Goal: Transaction & Acquisition: Purchase product/service

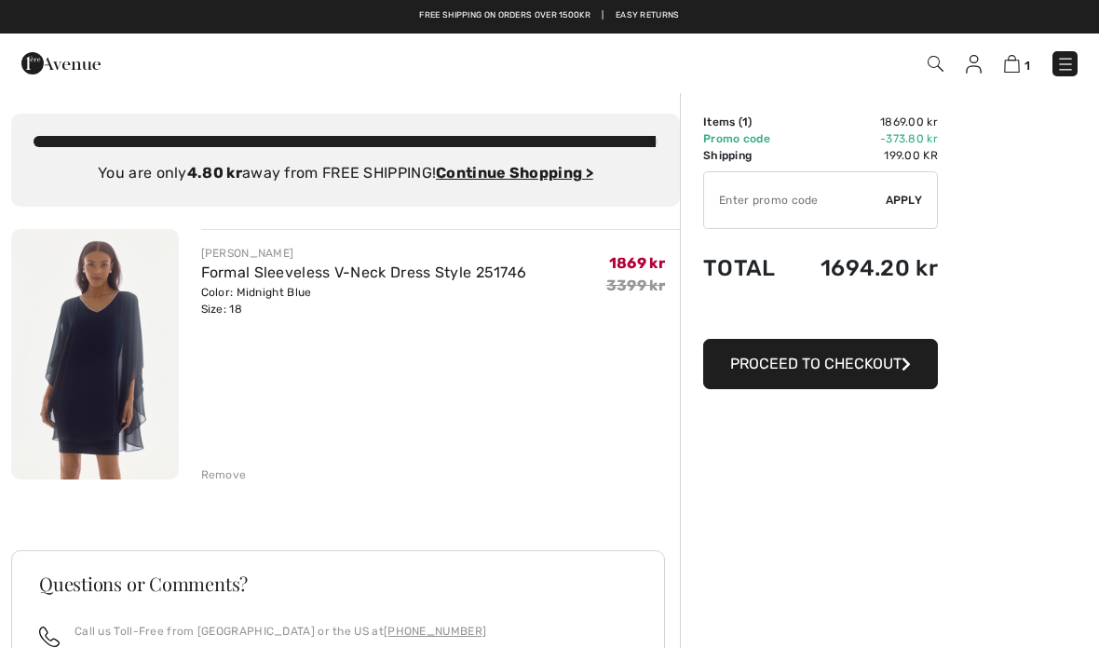
click at [1057, 75] on link at bounding box center [1065, 63] width 25 height 25
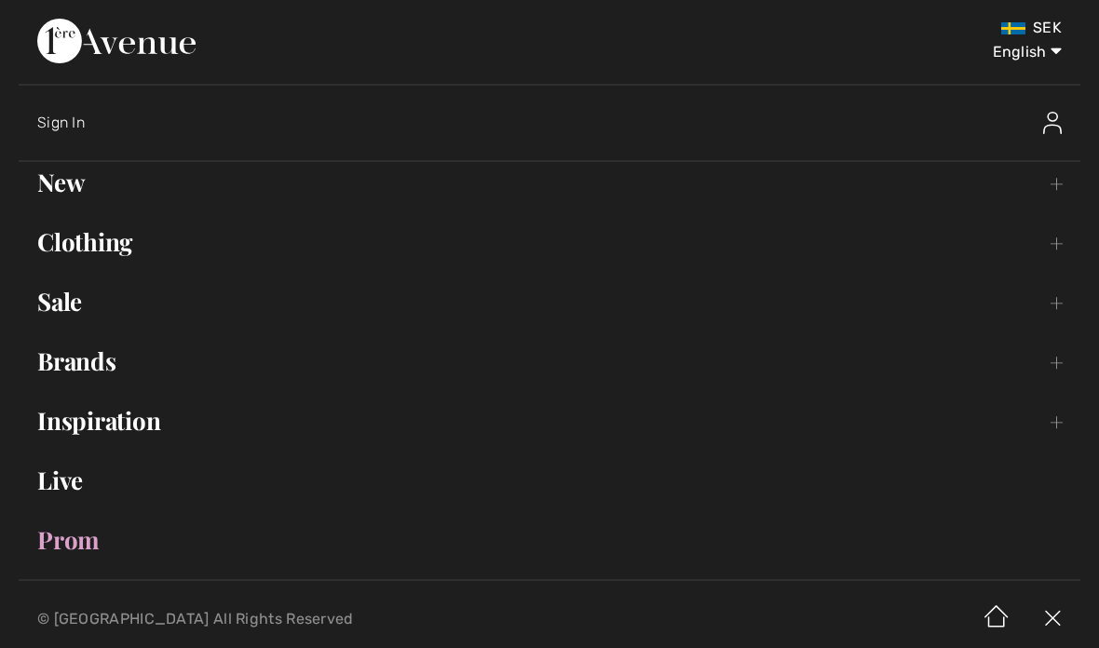
click at [112, 249] on link "Clothing Toggle submenu" at bounding box center [550, 242] width 1062 height 41
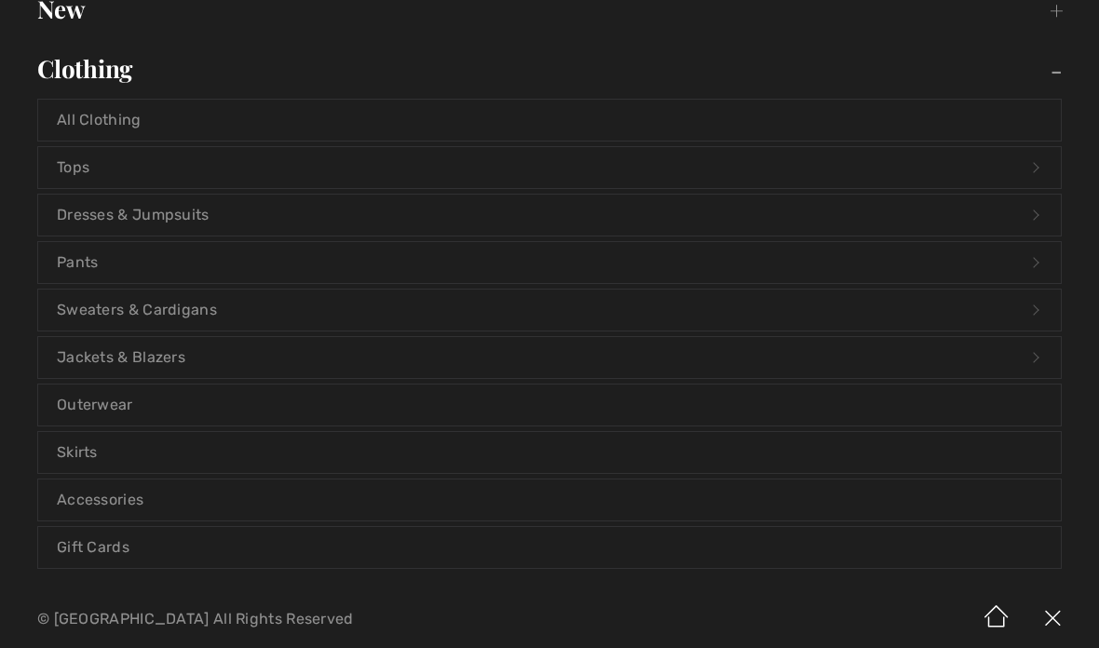
scroll to position [174, 0]
click at [194, 212] on link "Dresses & Jumpsuits Open submenu" at bounding box center [549, 214] width 1023 height 41
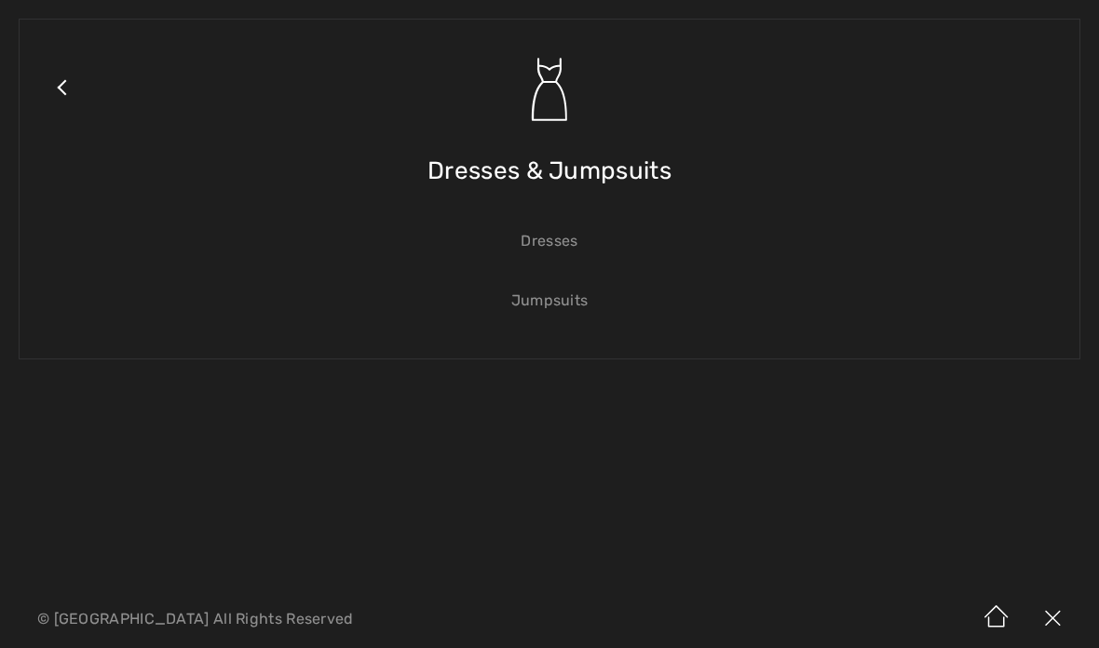
click at [556, 239] on link "Dresses" at bounding box center [549, 241] width 1023 height 41
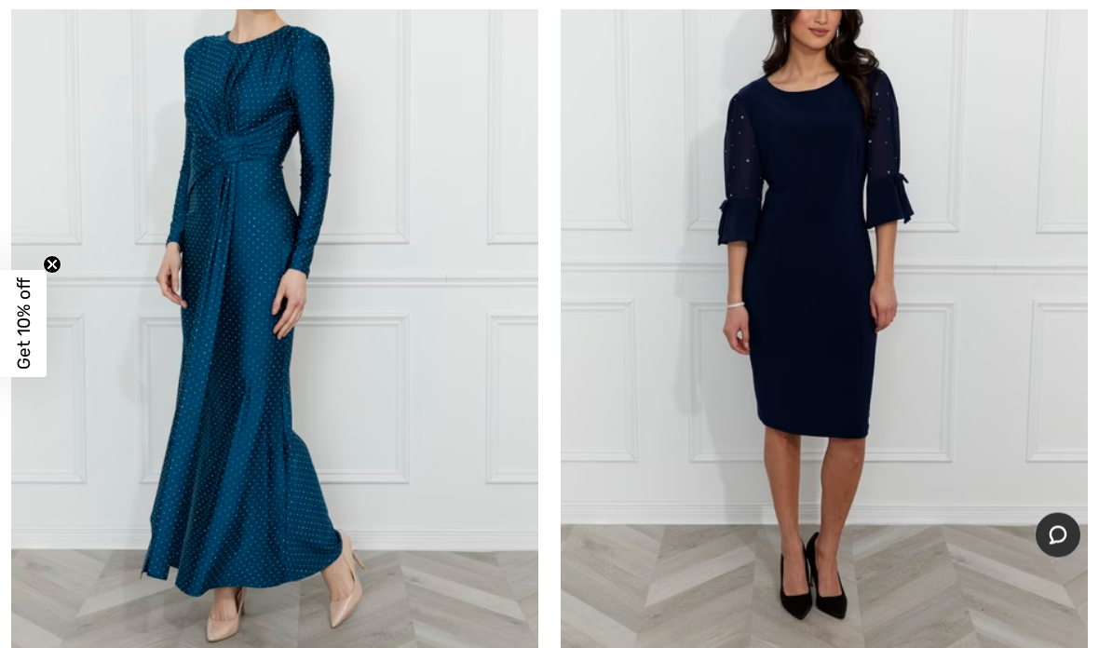
scroll to position [346, 0]
click at [843, 334] on img at bounding box center [824, 282] width 527 height 791
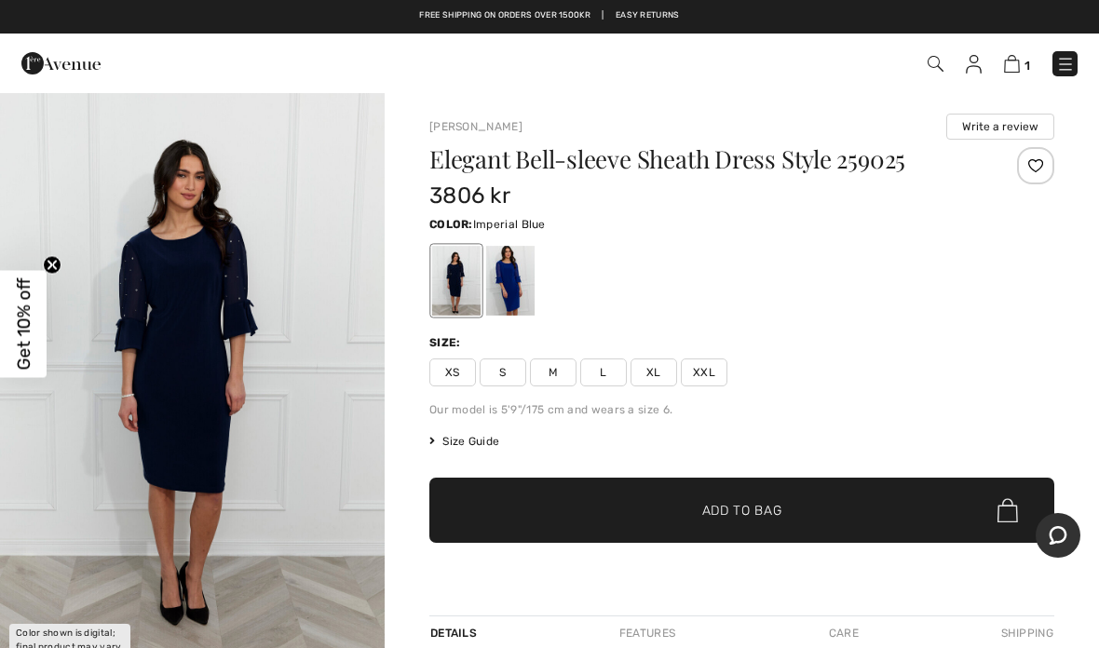
click at [517, 292] on div at bounding box center [510, 281] width 48 height 70
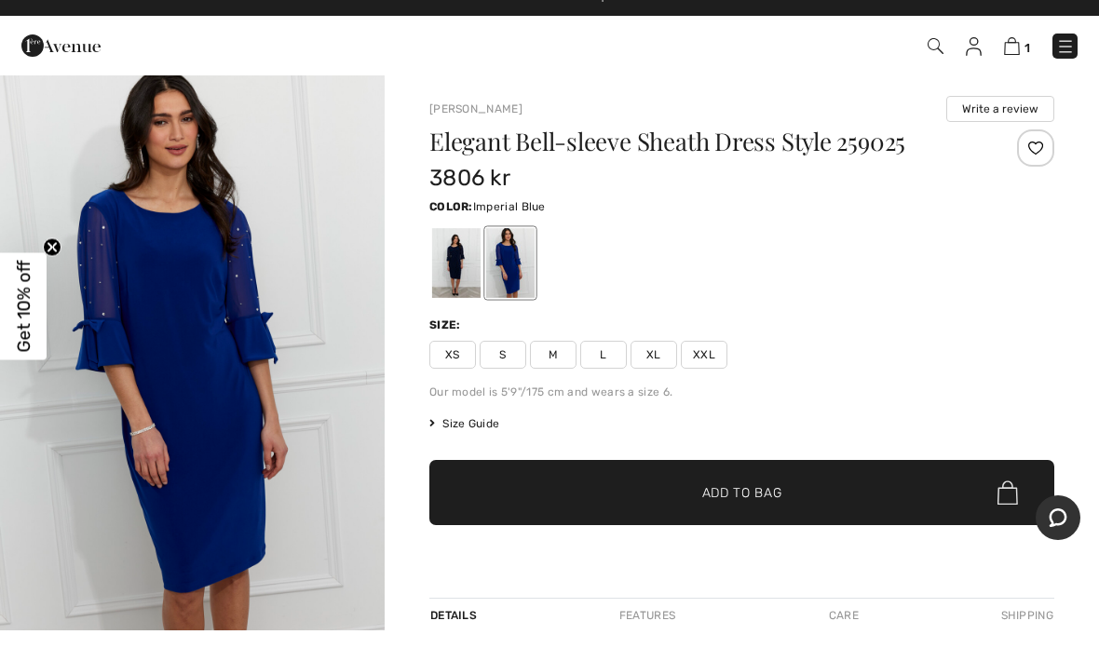
scroll to position [18, 0]
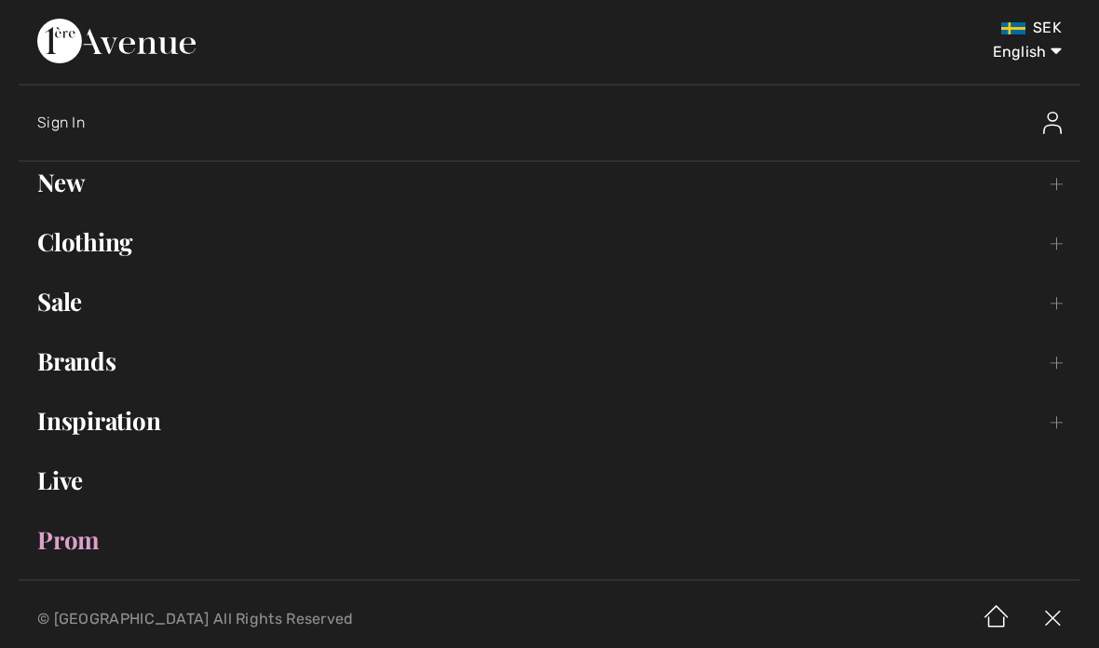
click at [128, 257] on link "Clothing Toggle submenu" at bounding box center [550, 242] width 1062 height 41
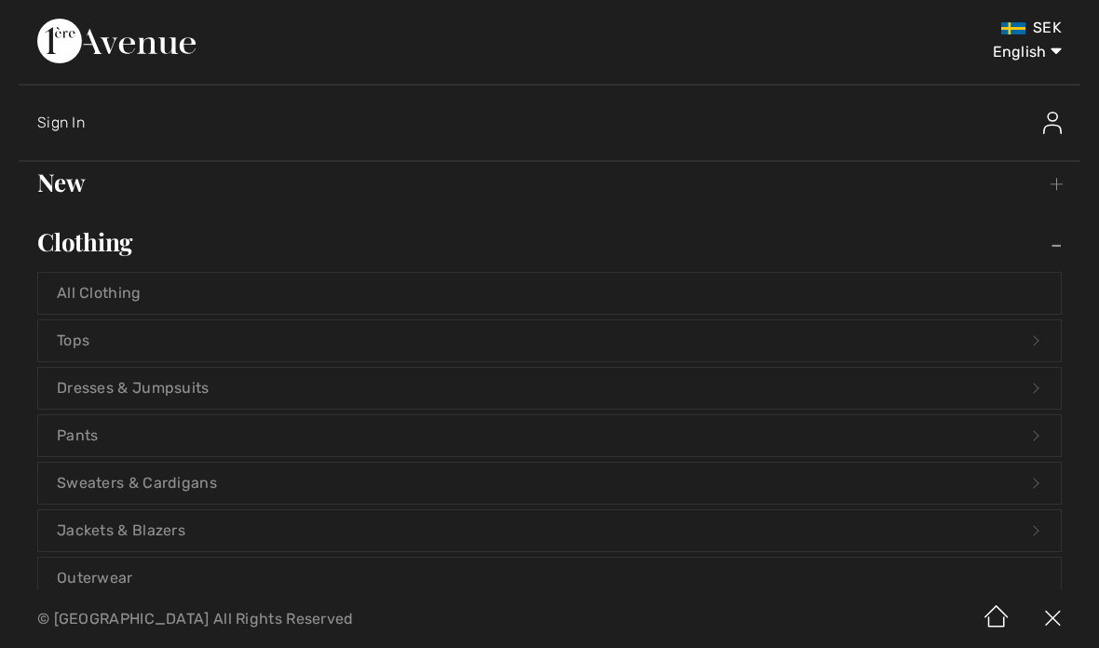
click at [165, 391] on link "Dresses & Jumpsuits Open submenu" at bounding box center [549, 388] width 1023 height 41
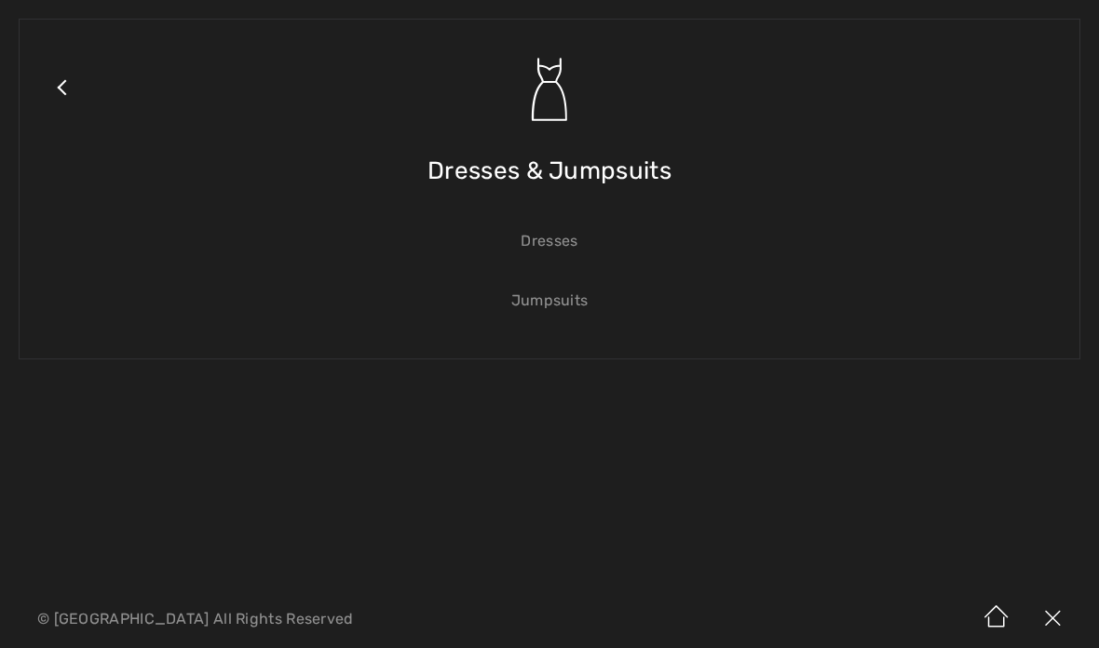
click at [552, 234] on link "Dresses" at bounding box center [549, 241] width 1023 height 41
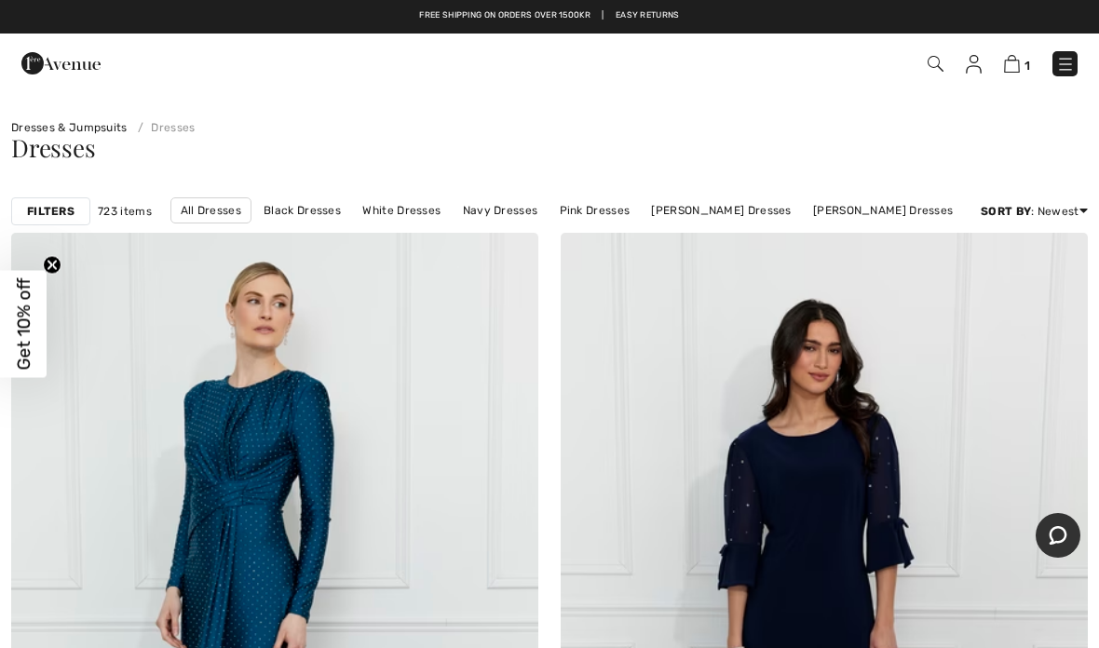
click at [874, 215] on link "[PERSON_NAME] Dresses" at bounding box center [883, 210] width 158 height 24
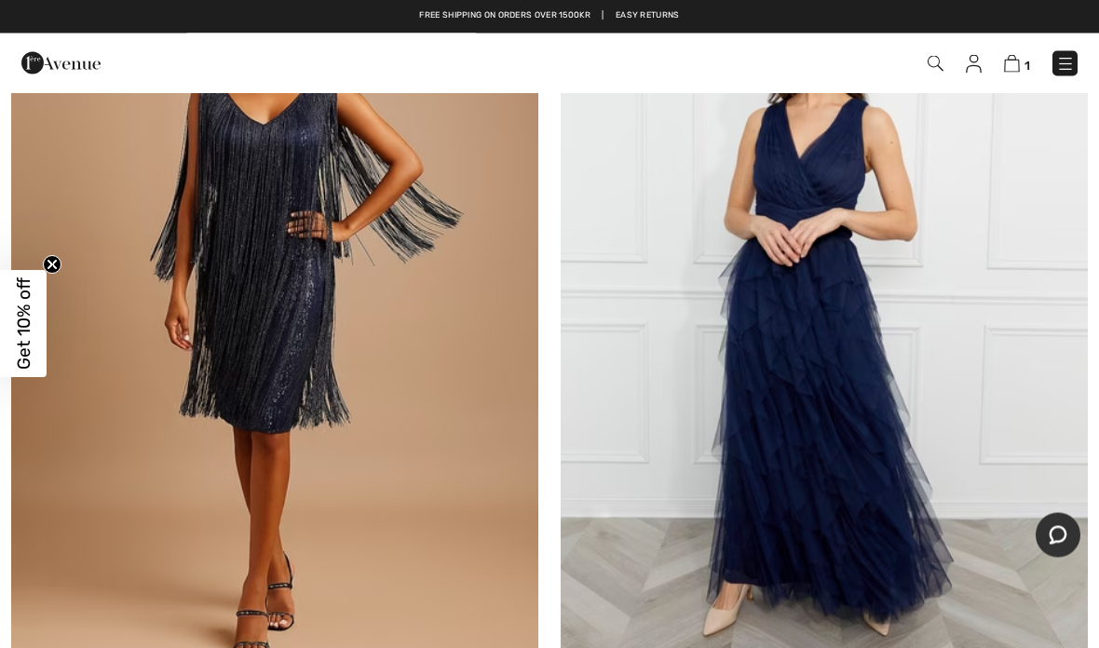
scroll to position [2935, 0]
click at [309, 287] on img at bounding box center [274, 316] width 527 height 791
click at [302, 333] on img at bounding box center [274, 316] width 527 height 791
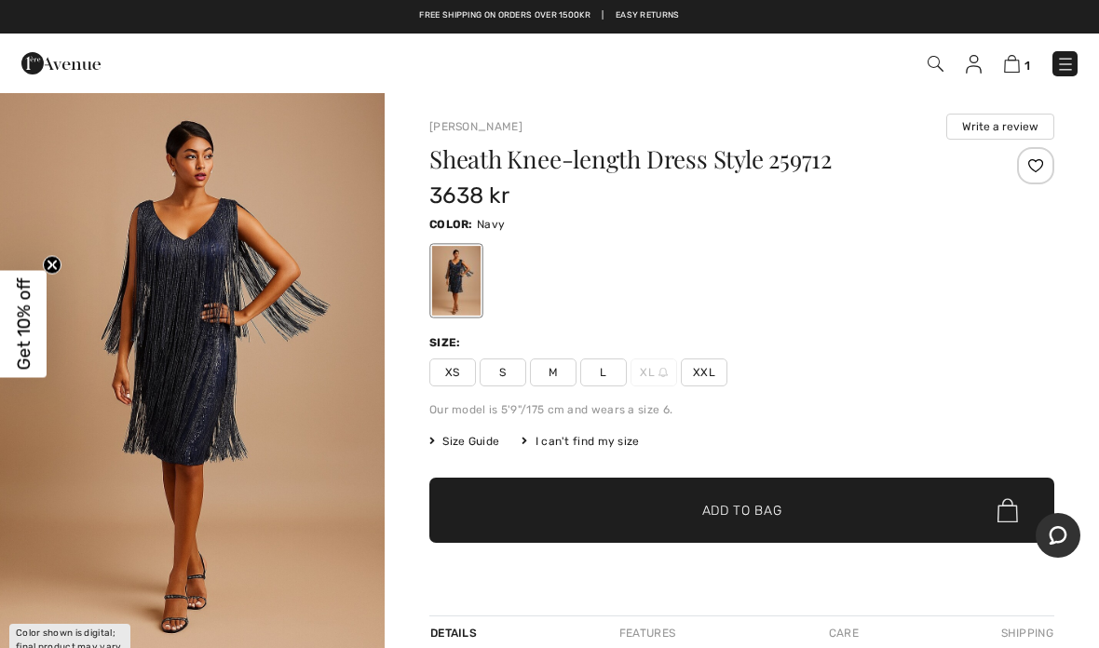
click at [476, 445] on span "Size Guide" at bounding box center [464, 441] width 70 height 17
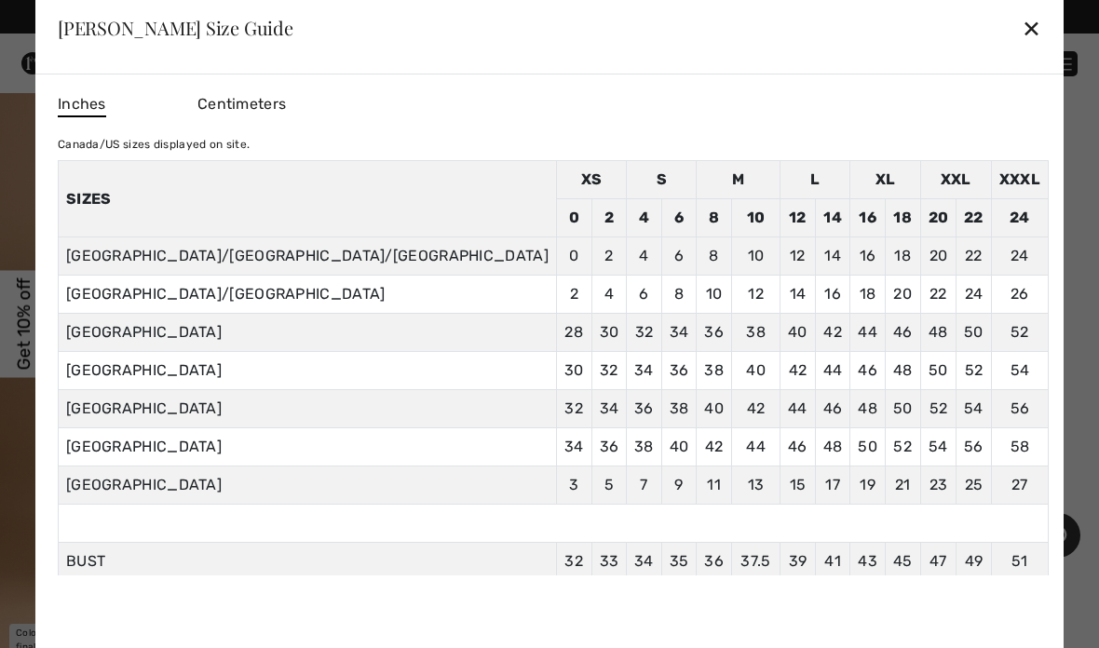
click at [1022, 24] on div "✕" at bounding box center [1032, 27] width 20 height 39
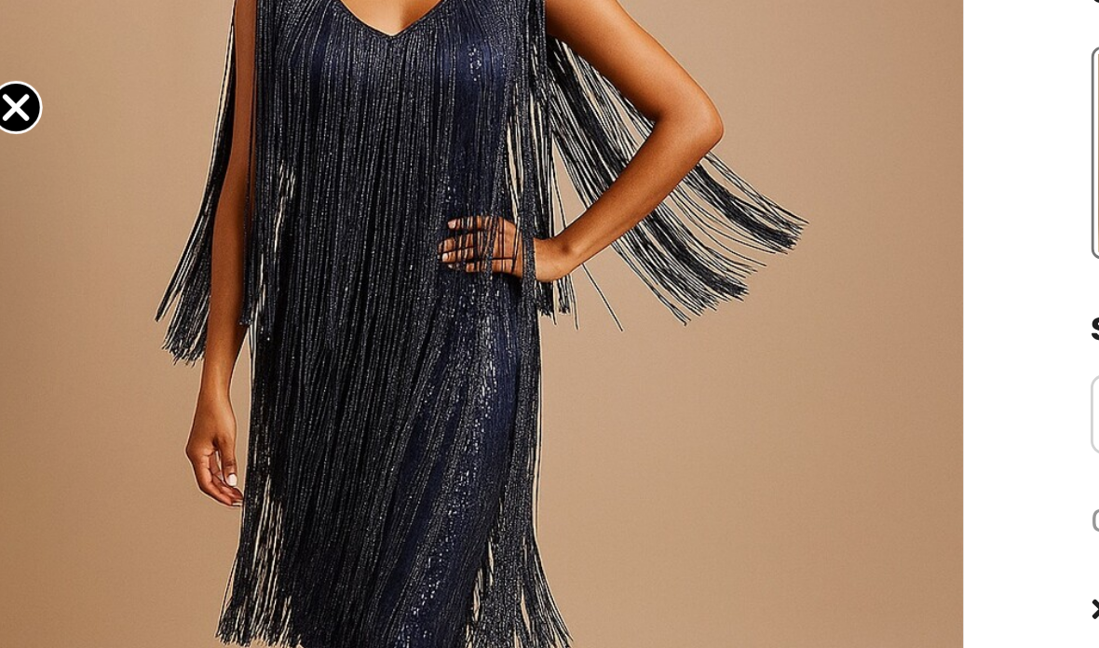
click at [44, 256] on circle "Close teaser" at bounding box center [53, 265] width 18 height 18
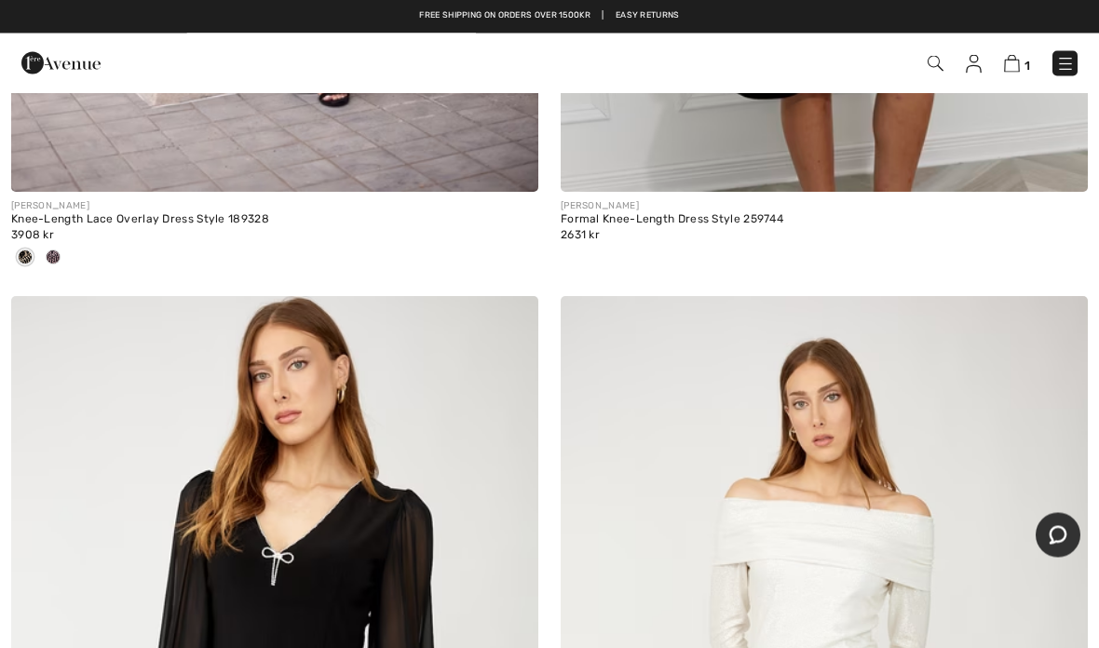
scroll to position [6251, 0]
click at [1056, 61] on img at bounding box center [1065, 64] width 19 height 19
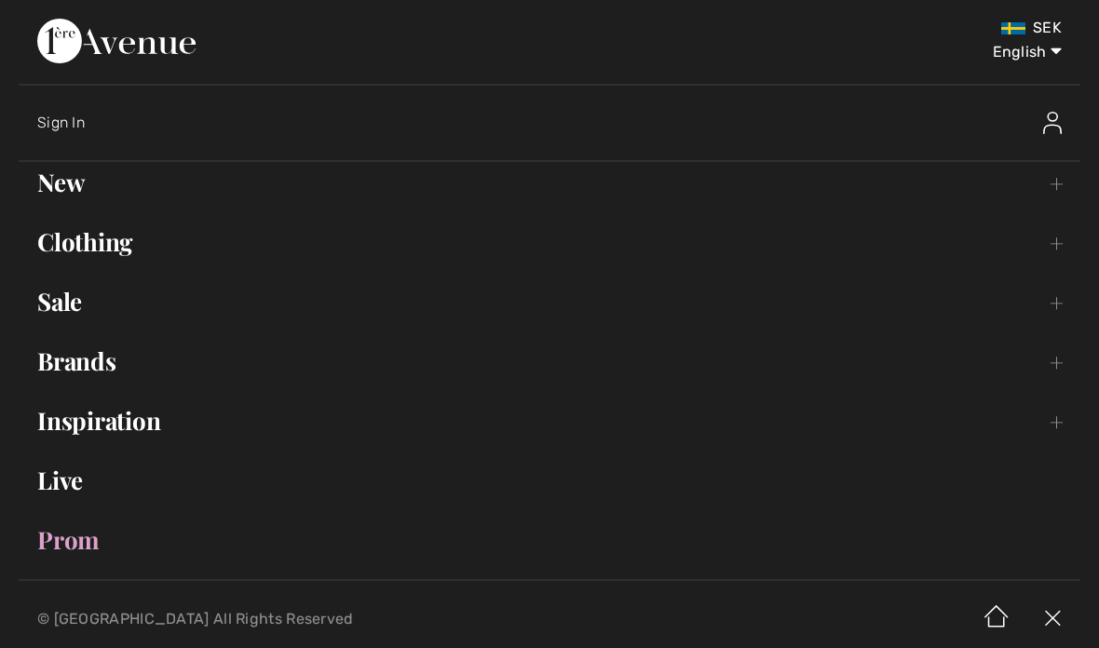
click at [58, 302] on link "Sale Toggle submenu" at bounding box center [550, 301] width 1062 height 41
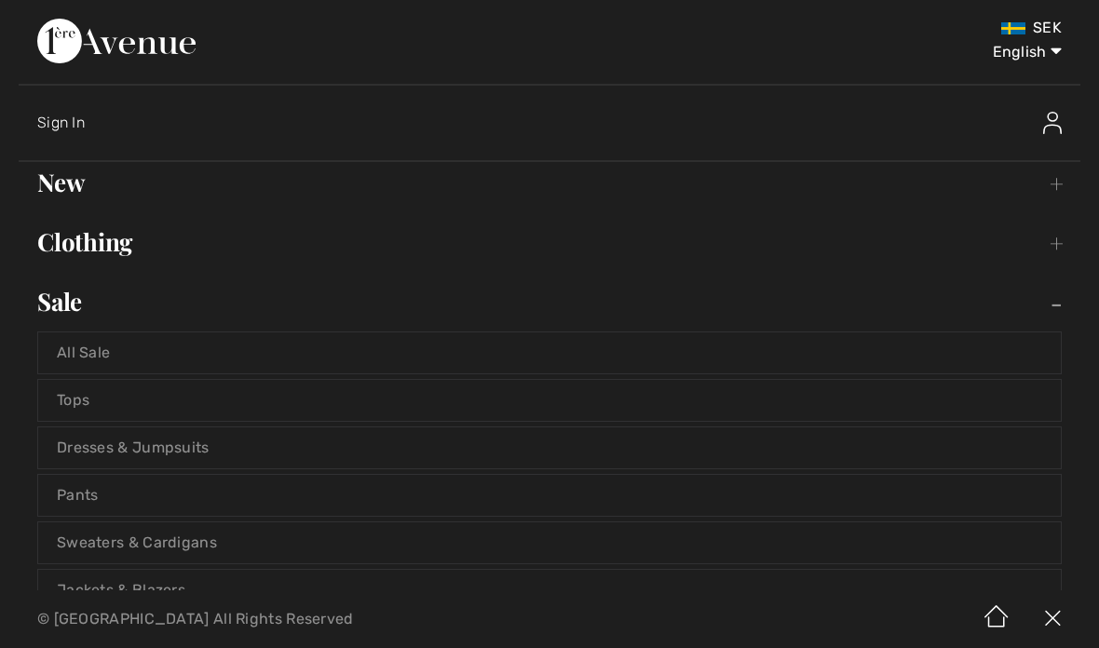
click at [171, 445] on link "Dresses & Jumpsuits" at bounding box center [549, 448] width 1023 height 41
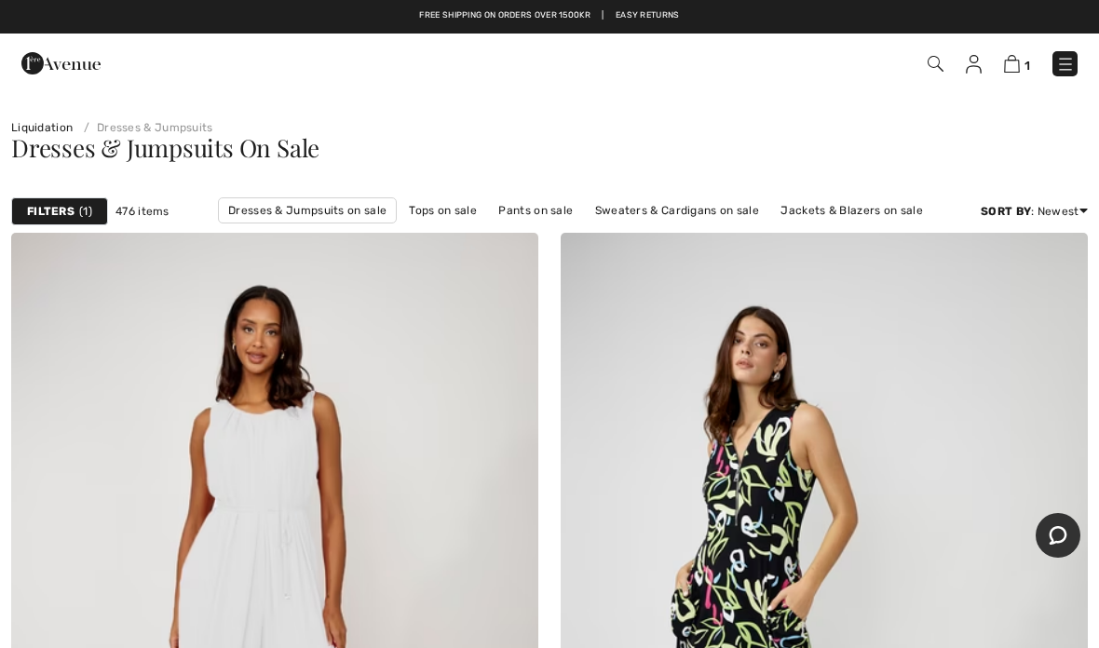
click at [79, 213] on span "1" at bounding box center [85, 211] width 13 height 17
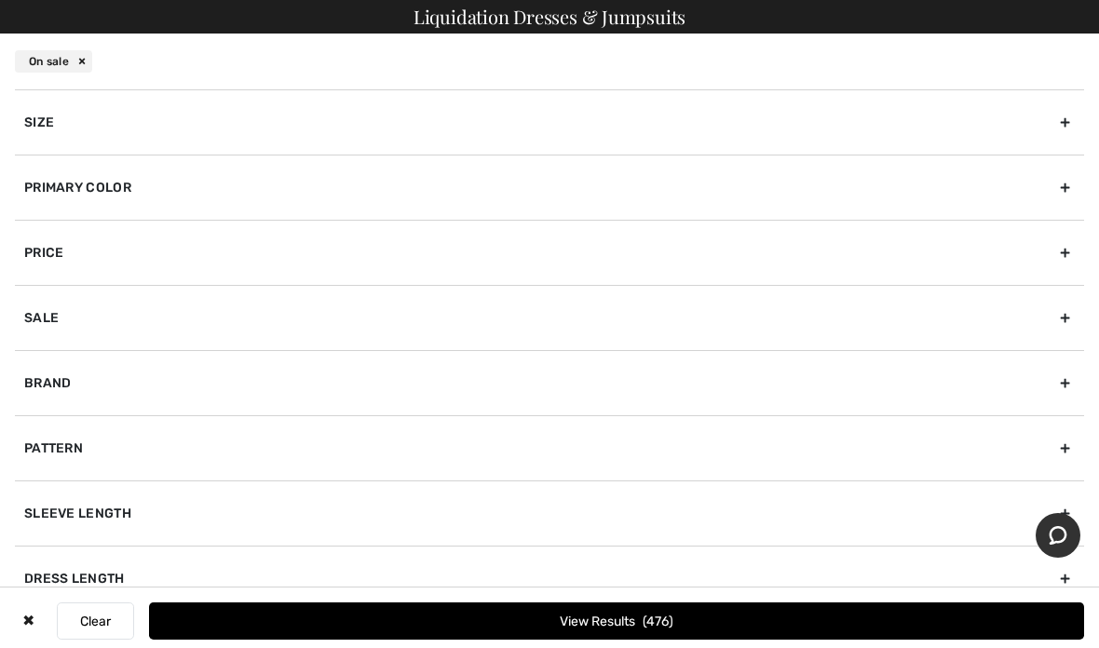
click at [1067, 117] on div "Size" at bounding box center [549, 121] width 1069 height 65
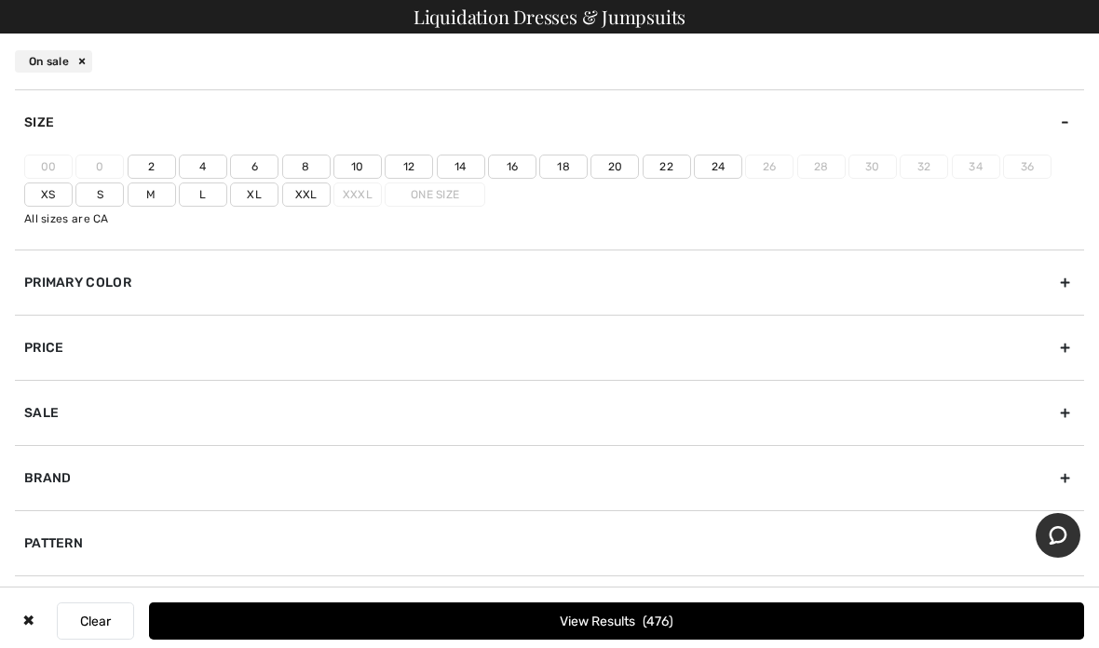
click at [566, 160] on label "18" at bounding box center [563, 167] width 48 height 24
click at [0, 0] on input"] "18" at bounding box center [0, 0] width 0 height 0
click at [256, 198] on label "Xl" at bounding box center [254, 195] width 48 height 24
click at [0, 0] on input"] "Xl" at bounding box center [0, 0] width 0 height 0
click at [454, 613] on button "View Results 106" at bounding box center [616, 621] width 935 height 37
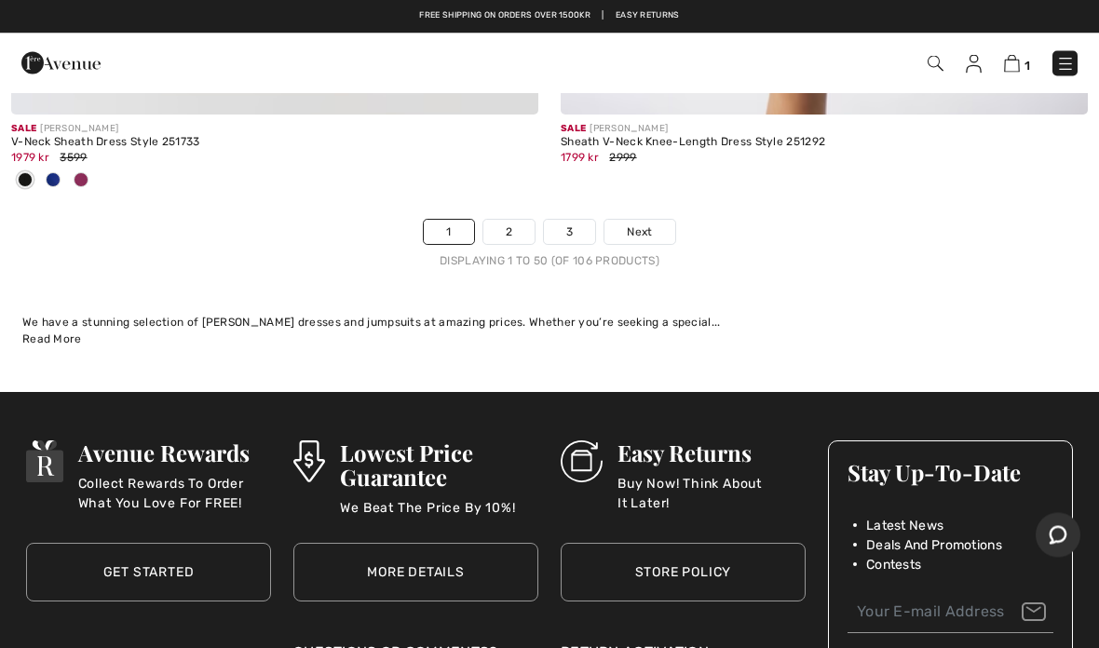
scroll to position [22860, 0]
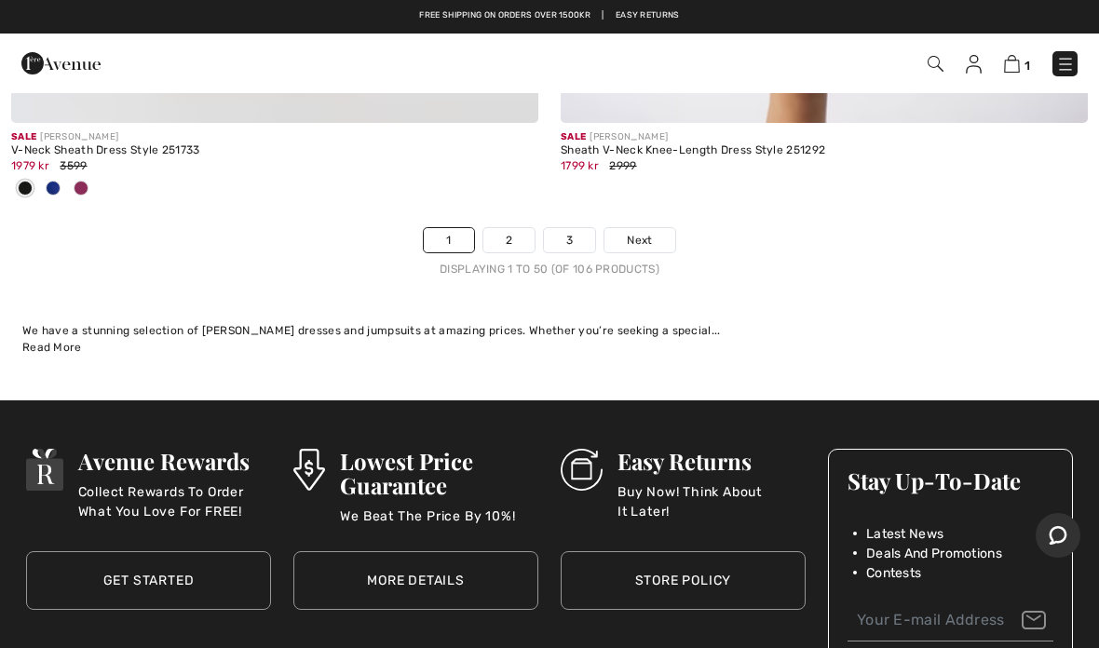
click at [504, 228] on link "2" at bounding box center [508, 240] width 51 height 24
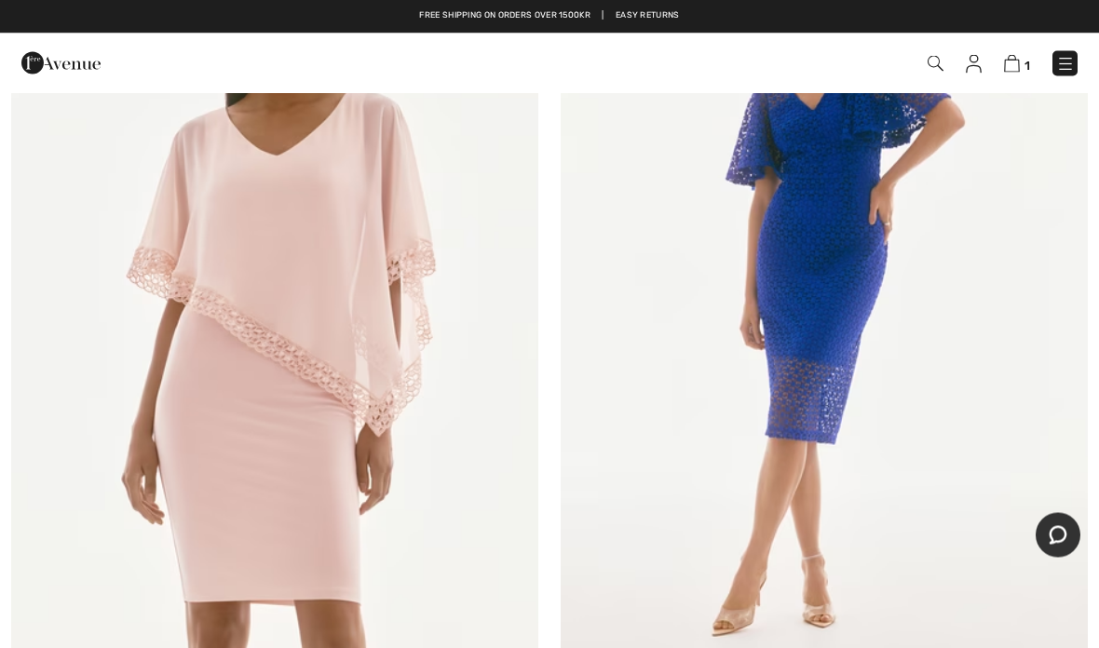
scroll to position [2111, 0]
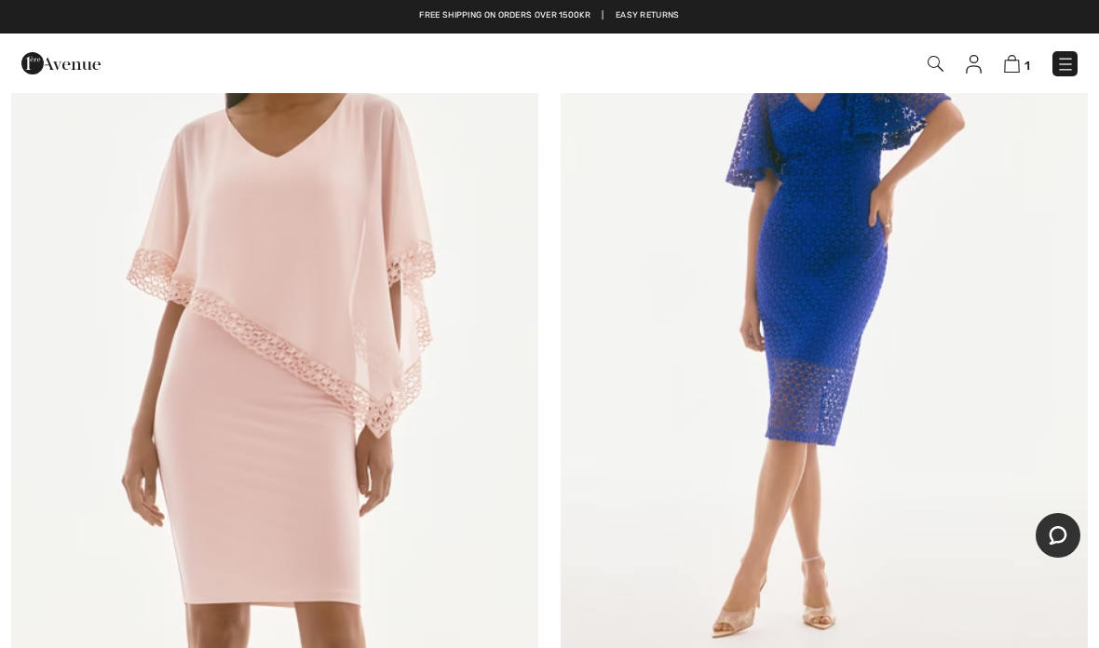
click at [297, 452] on img at bounding box center [274, 307] width 527 height 791
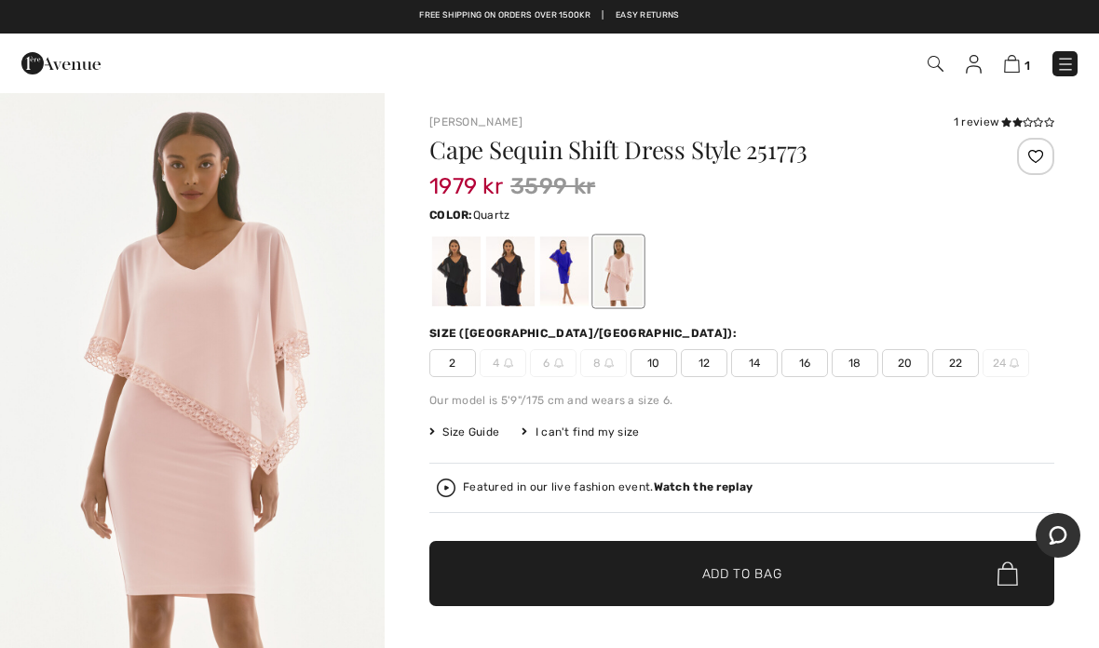
click at [508, 296] on div at bounding box center [510, 272] width 48 height 70
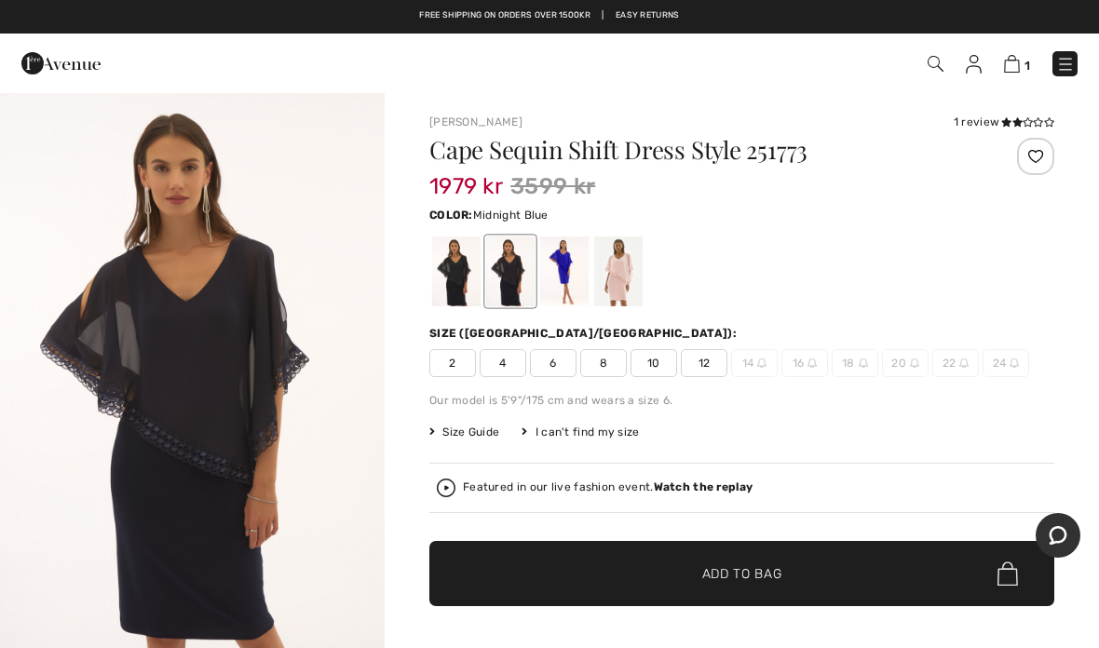
click at [559, 280] on div at bounding box center [564, 272] width 48 height 70
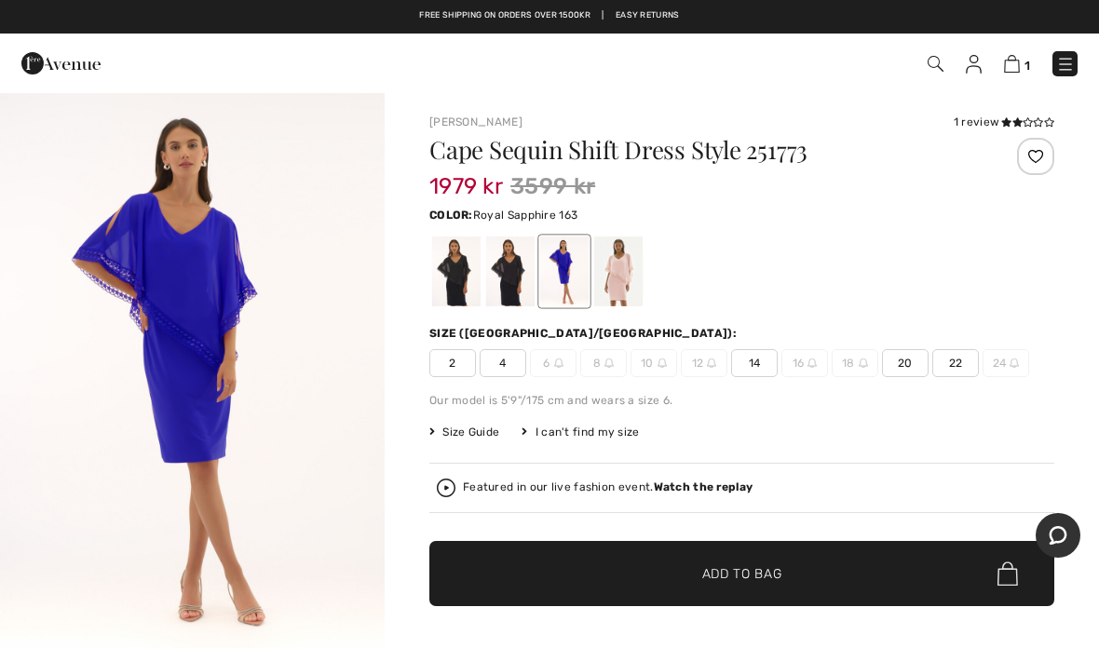
click at [230, 383] on img "1 / 1" at bounding box center [192, 379] width 385 height 577
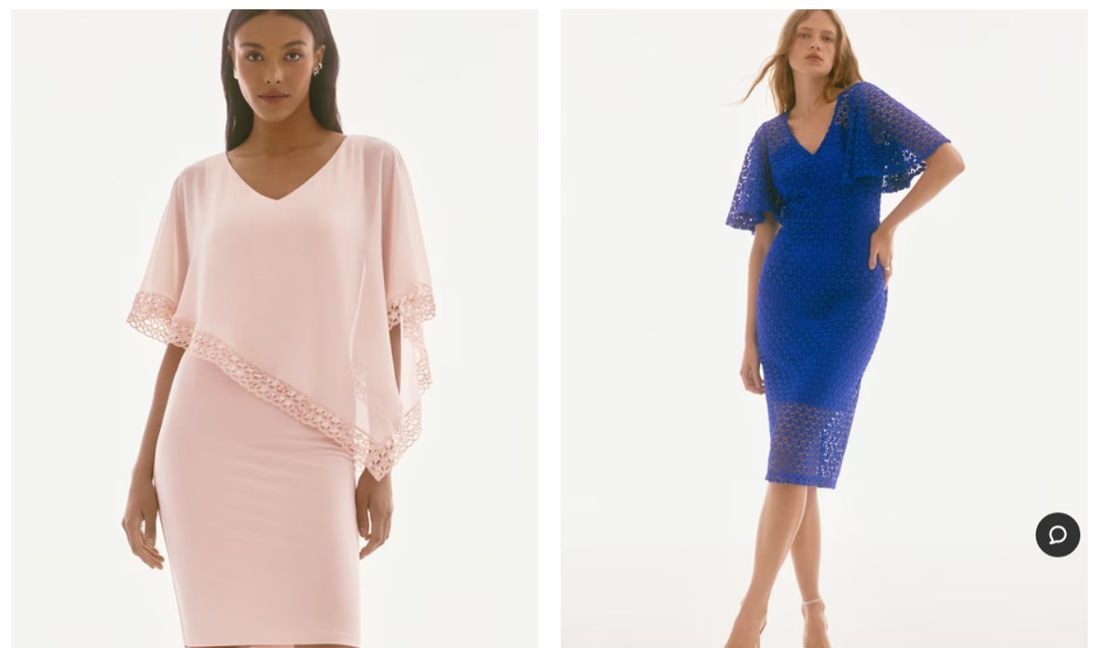
scroll to position [2068, 0]
click at [828, 317] on img at bounding box center [824, 350] width 527 height 791
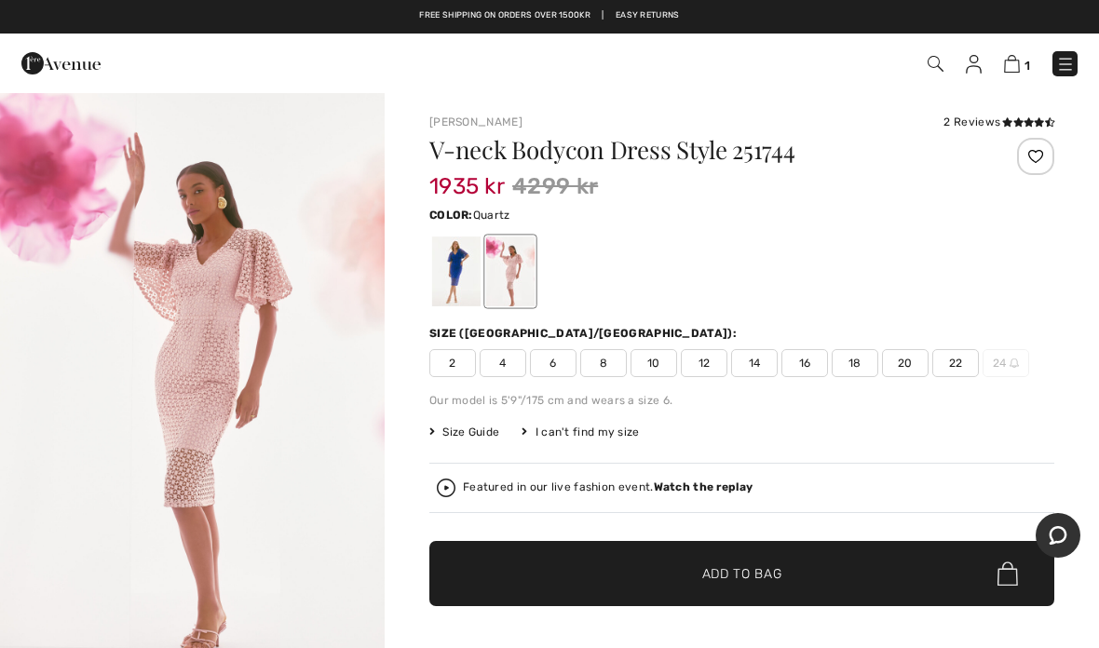
click at [522, 270] on div at bounding box center [510, 272] width 48 height 70
click at [221, 376] on img "1 / 5" at bounding box center [192, 380] width 385 height 578
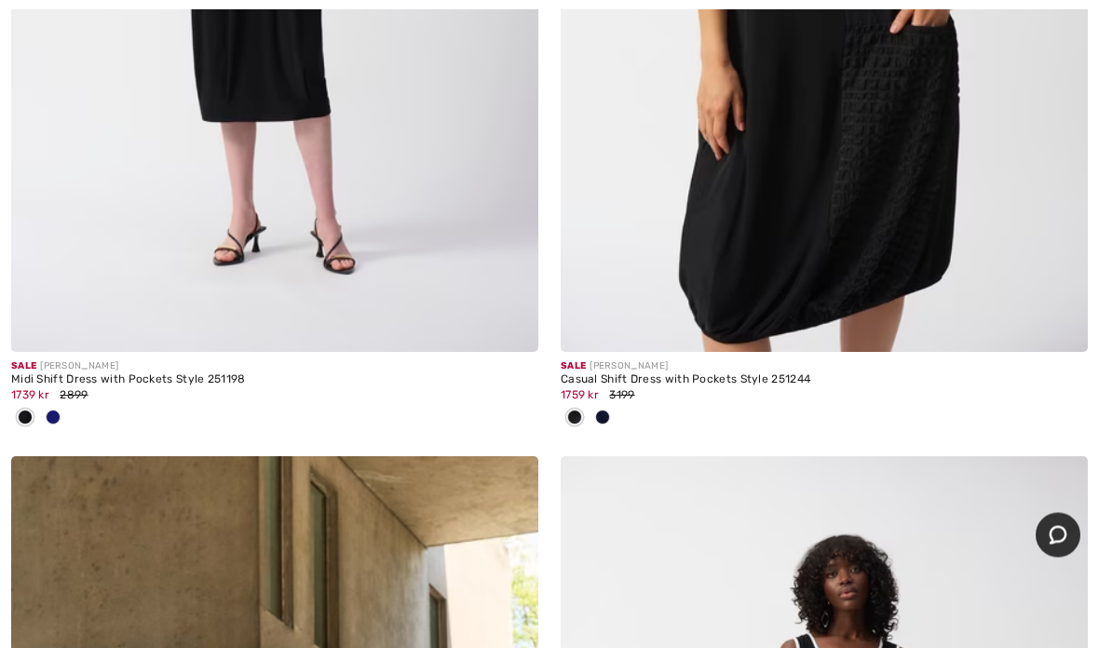
scroll to position [3356, 0]
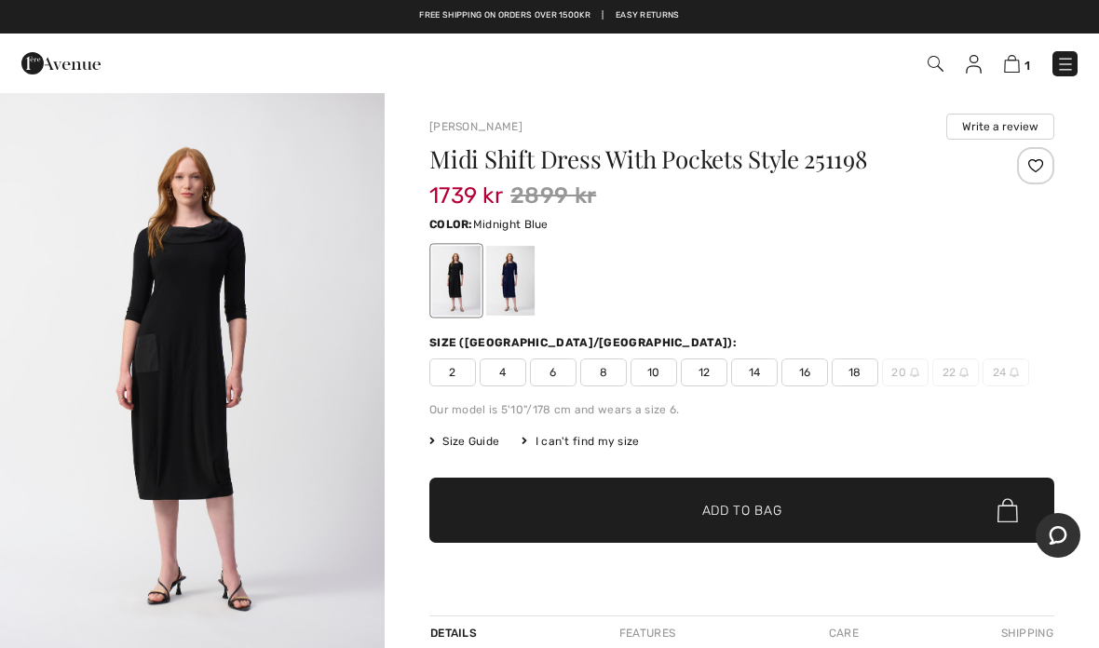
click at [513, 280] on div at bounding box center [510, 281] width 48 height 70
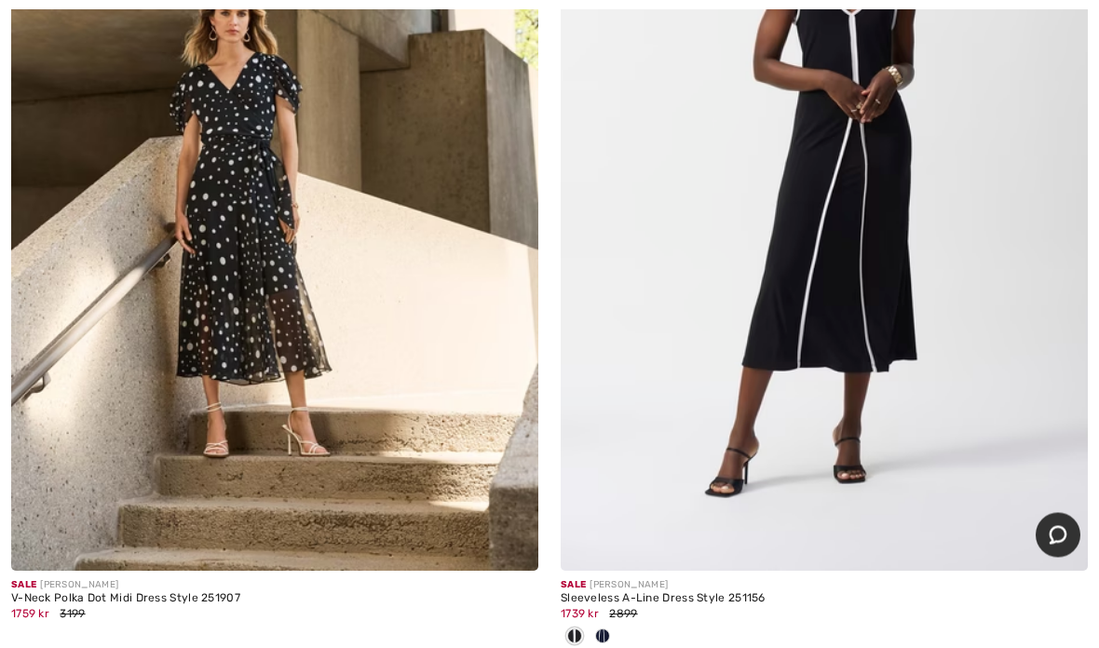
scroll to position [4034, 0]
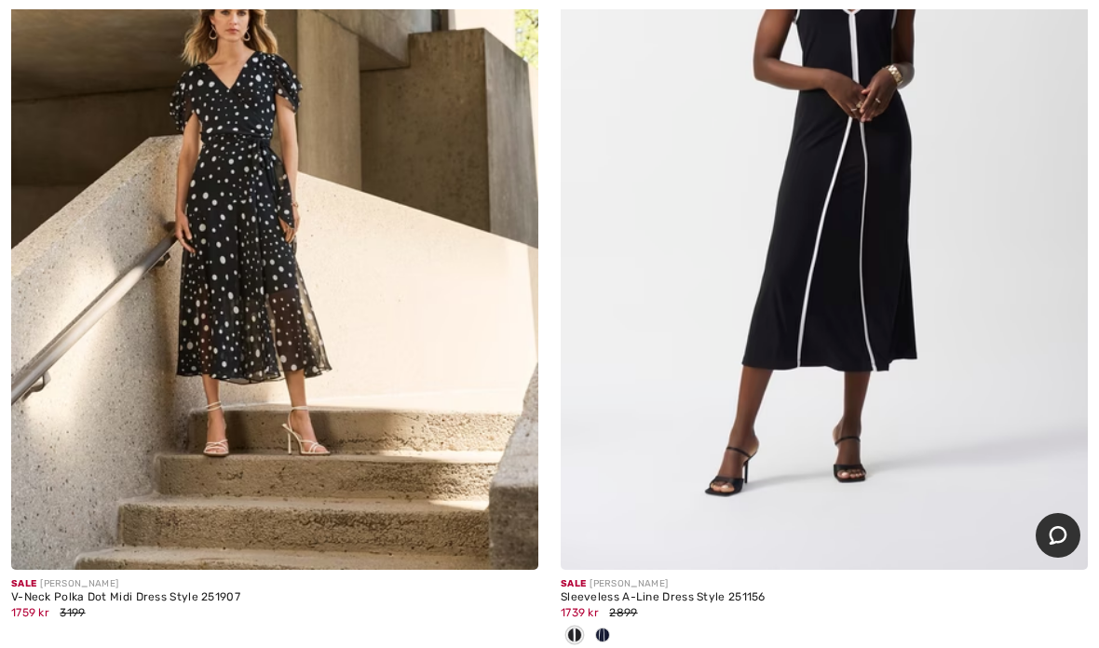
click at [253, 296] on img at bounding box center [274, 174] width 527 height 791
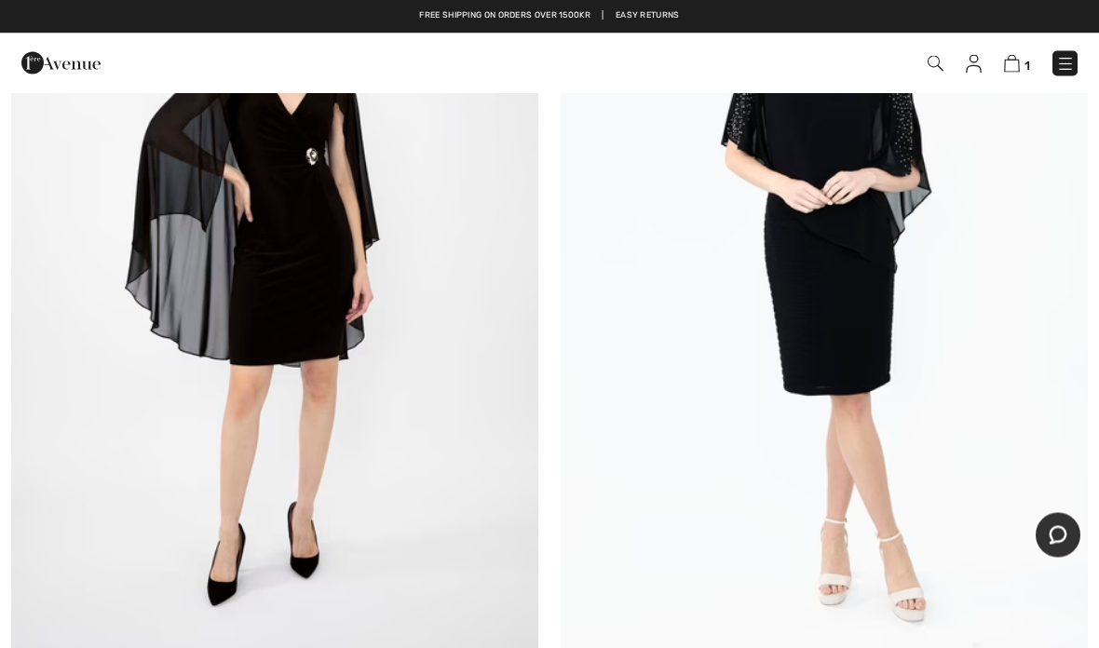
scroll to position [14046, 0]
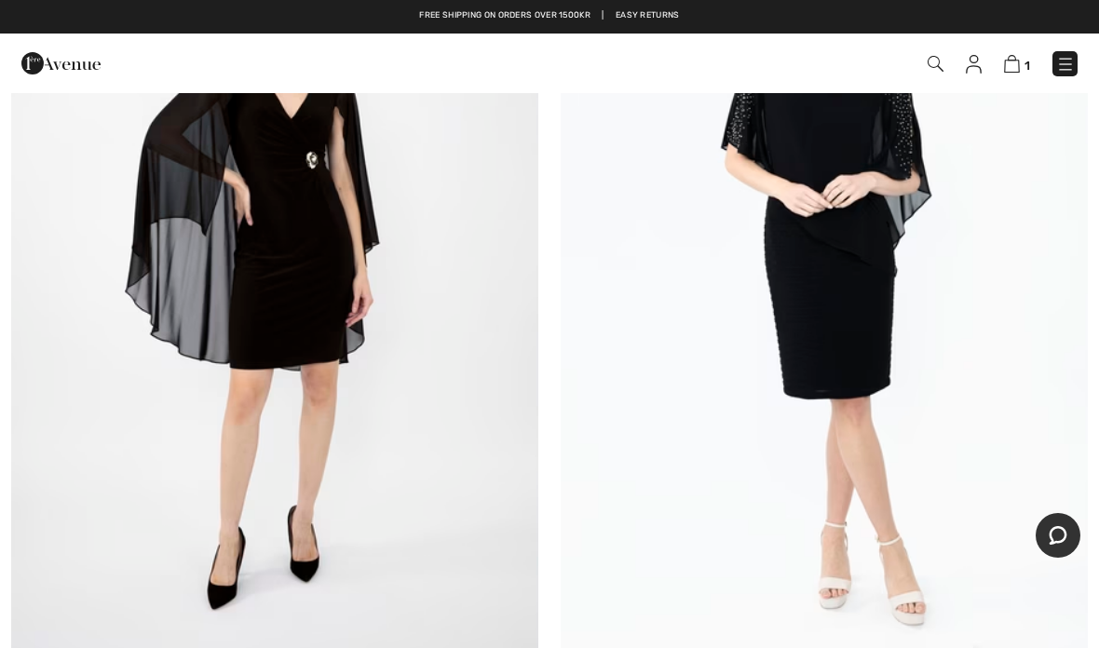
click at [834, 319] on img at bounding box center [824, 277] width 527 height 791
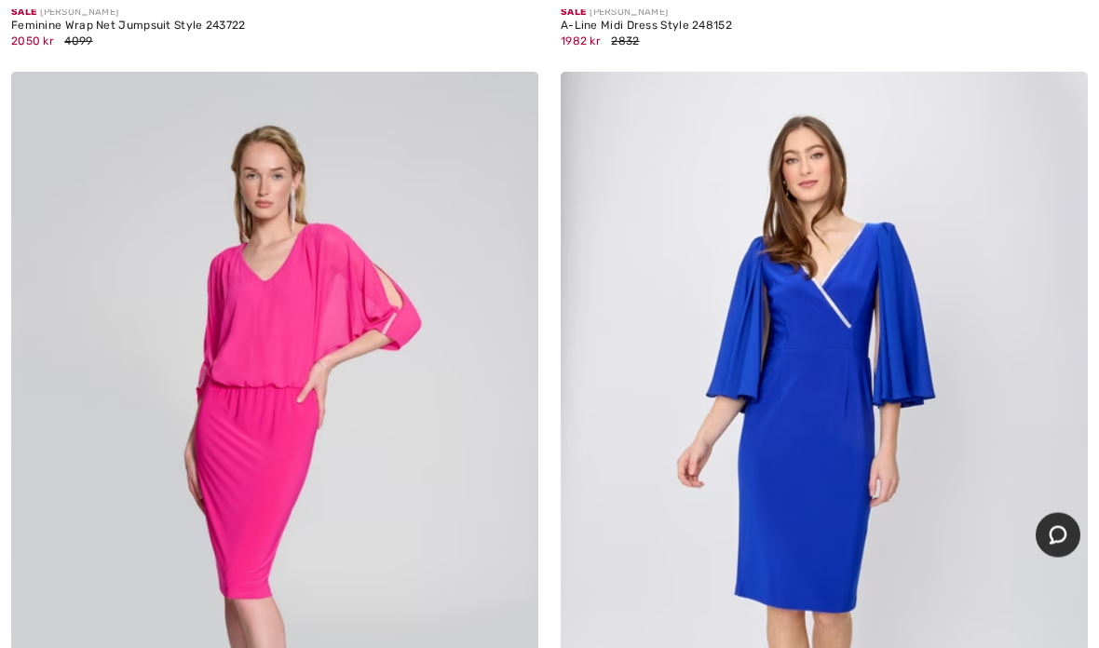
scroll to position [15616, 0]
click at [819, 453] on img at bounding box center [824, 467] width 527 height 791
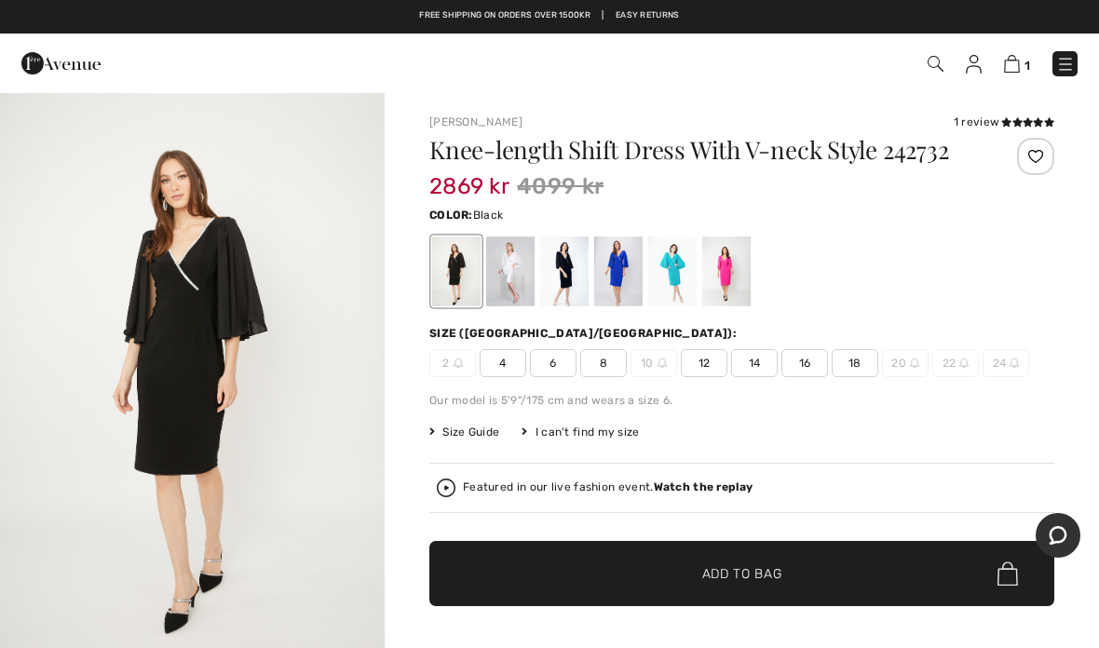
click at [680, 306] on div at bounding box center [672, 272] width 48 height 70
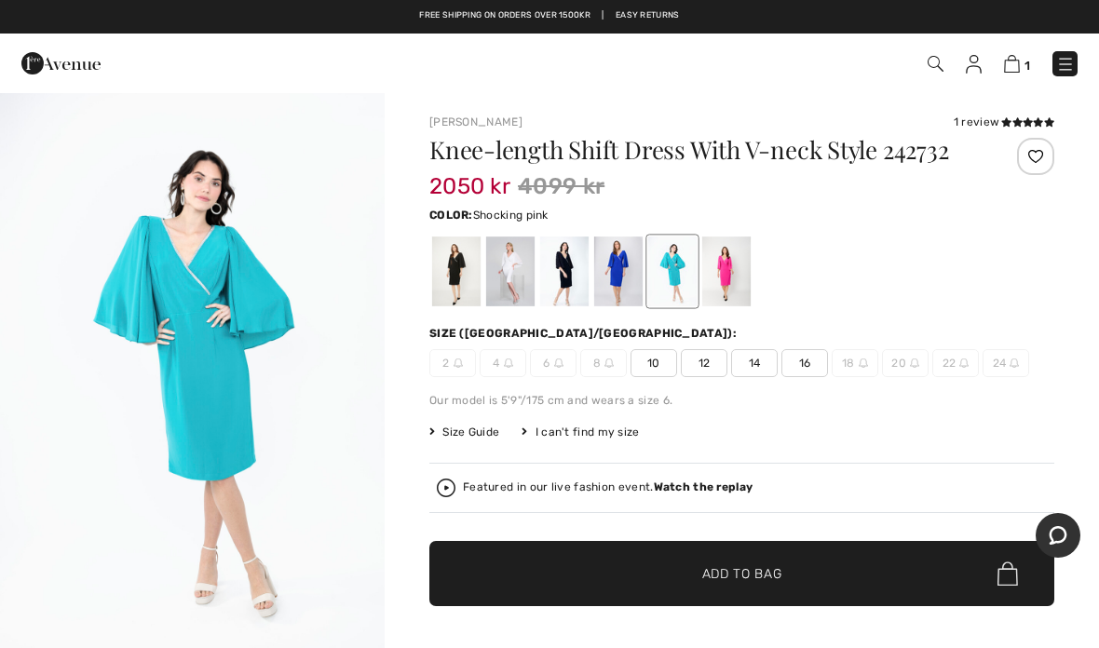
click at [720, 300] on div at bounding box center [726, 272] width 48 height 70
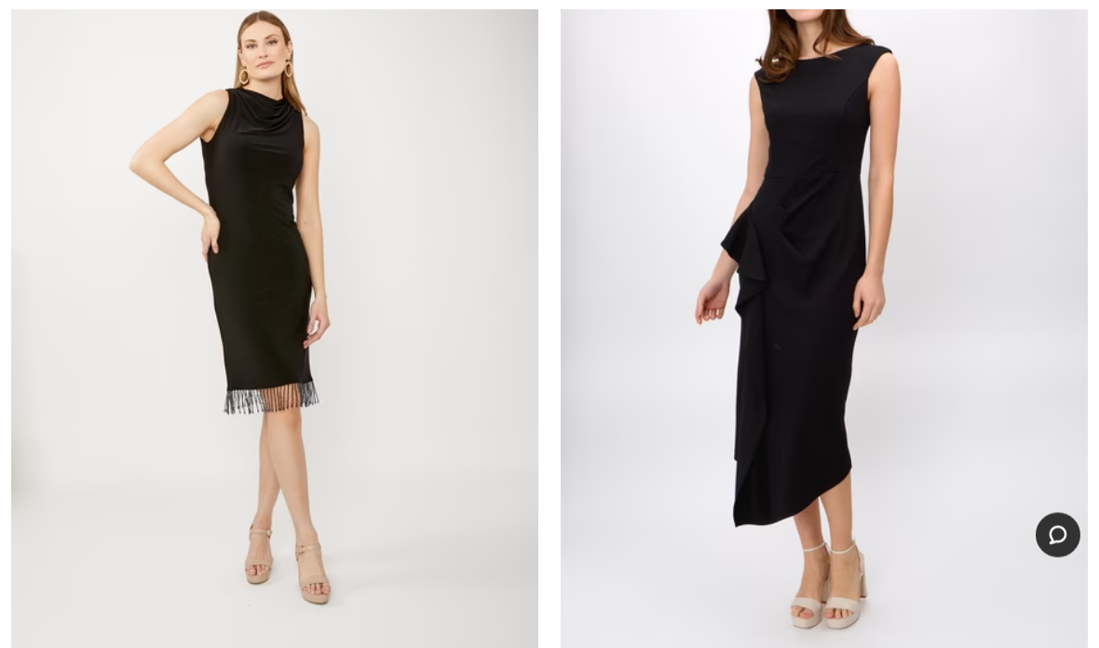
scroll to position [17760, 0]
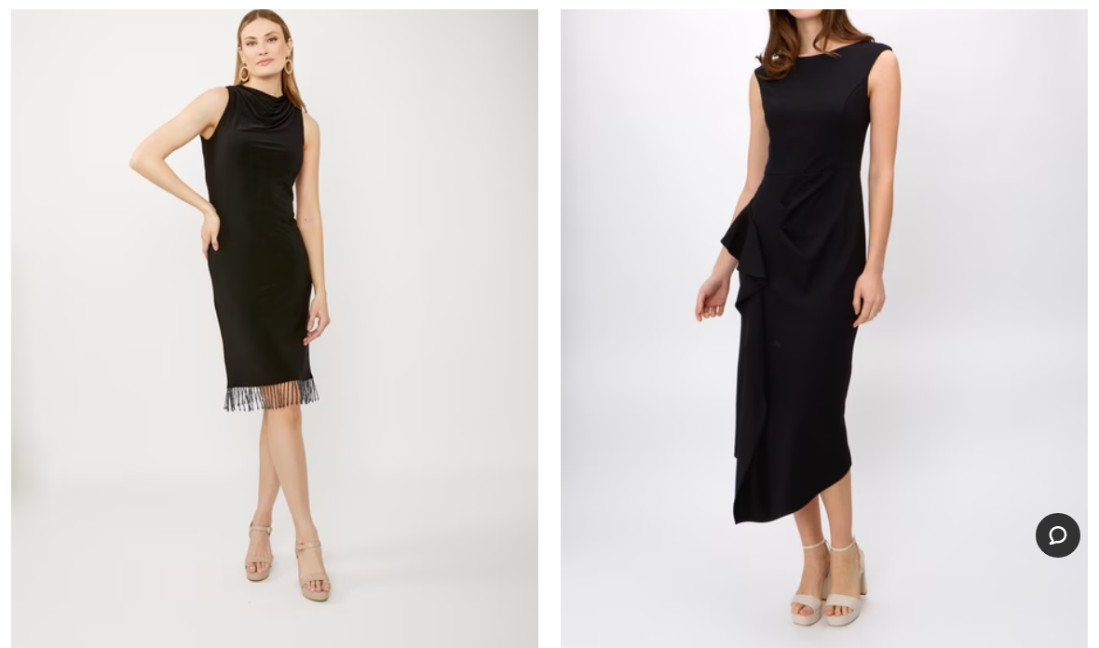
click at [280, 302] on img at bounding box center [274, 285] width 527 height 791
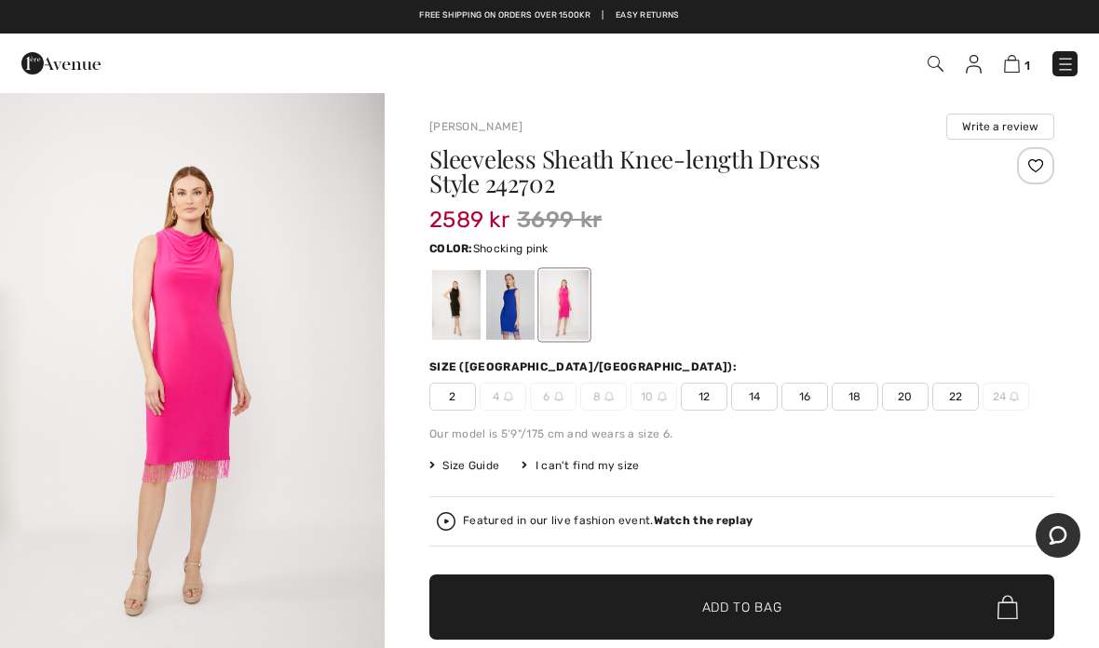
click at [262, 349] on img "1 / 6" at bounding box center [192, 380] width 385 height 578
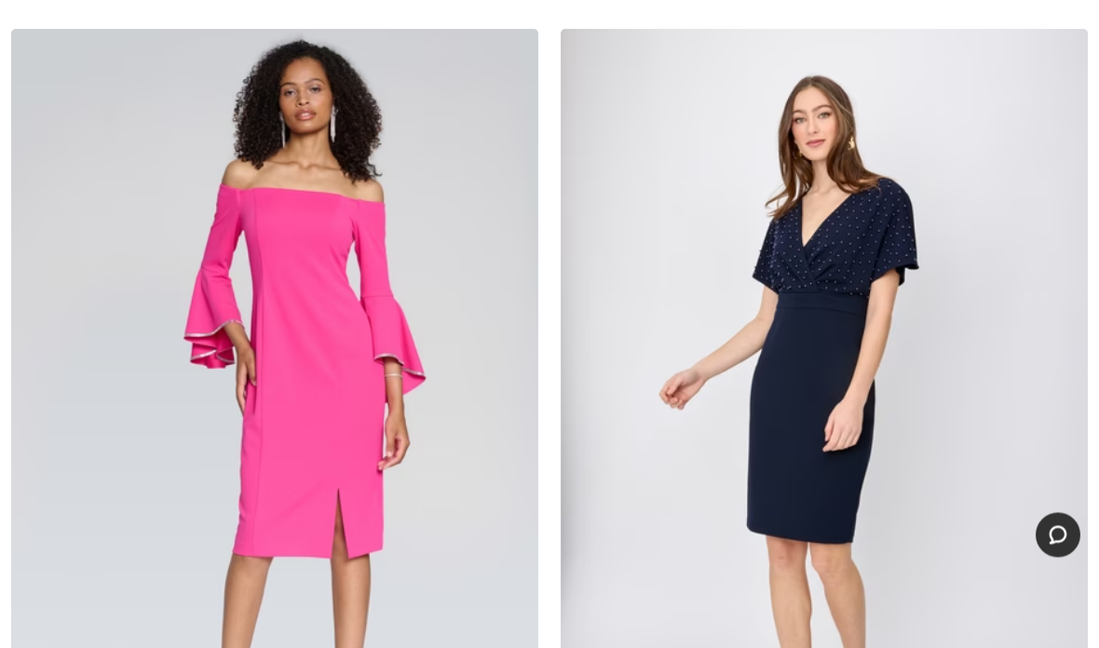
scroll to position [21203, 0]
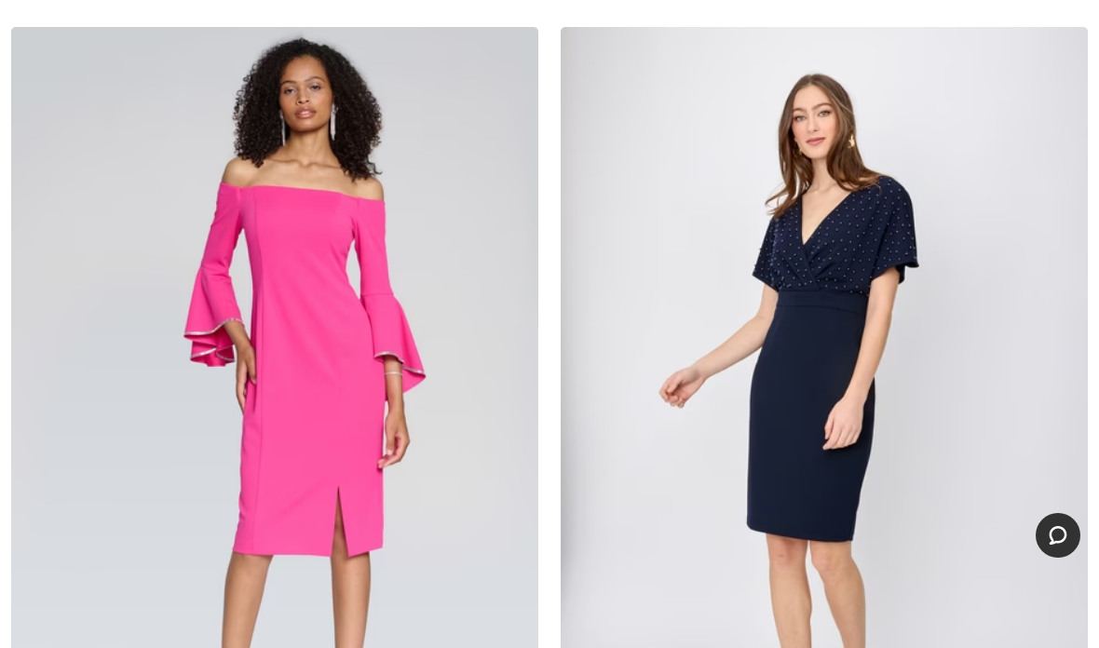
click at [845, 400] on img at bounding box center [824, 422] width 527 height 791
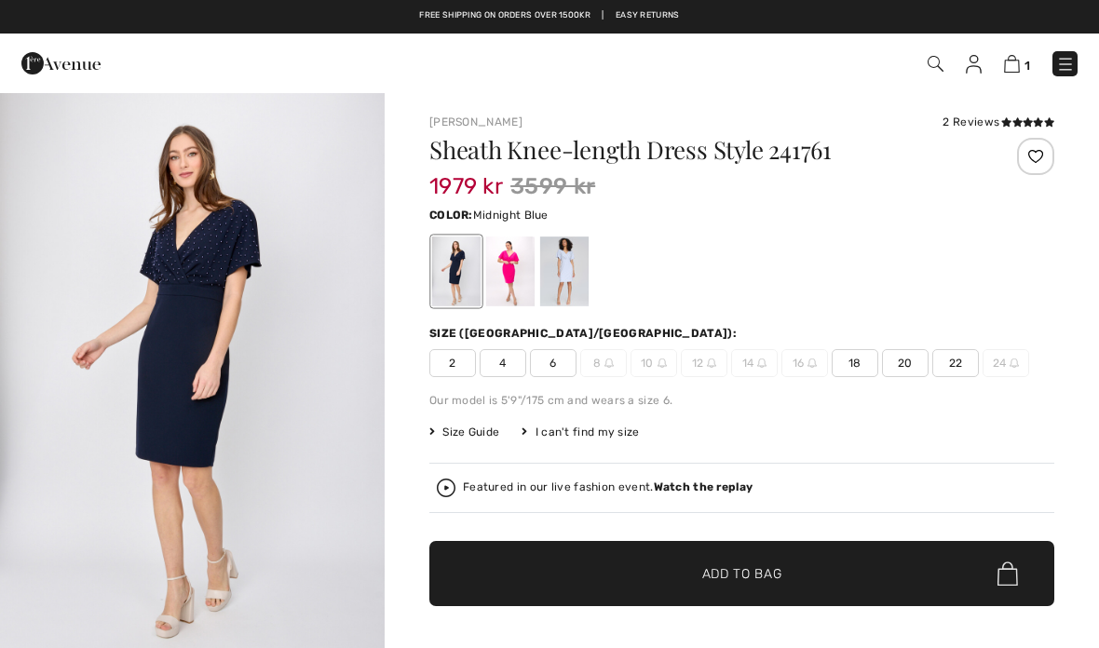
click at [514, 283] on div at bounding box center [510, 272] width 48 height 70
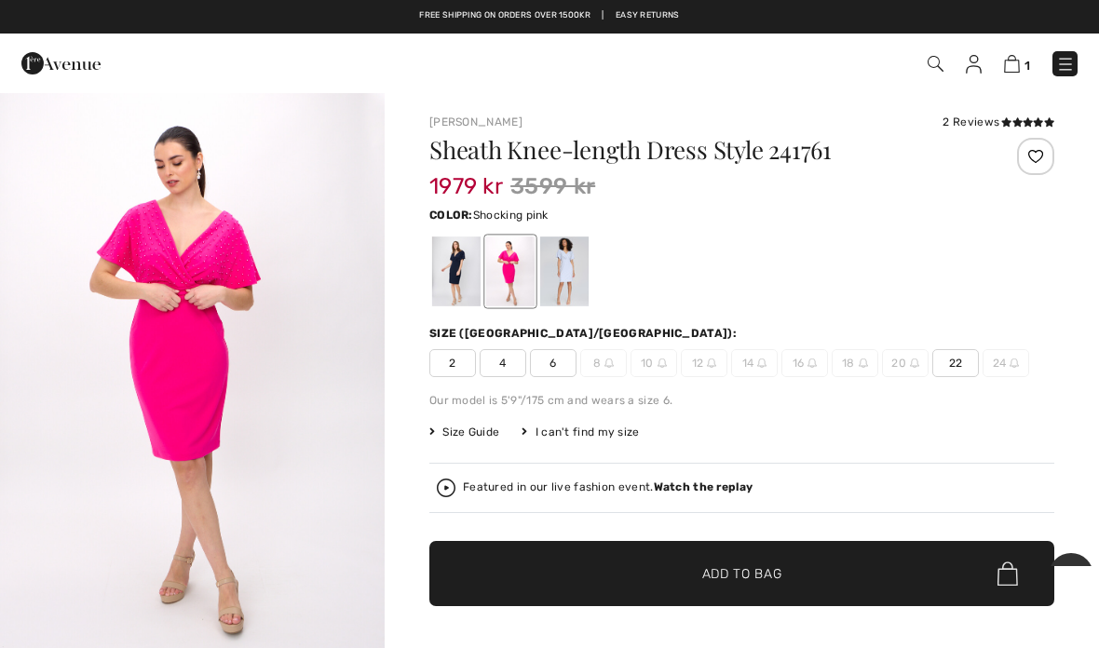
click at [450, 285] on div at bounding box center [456, 272] width 48 height 70
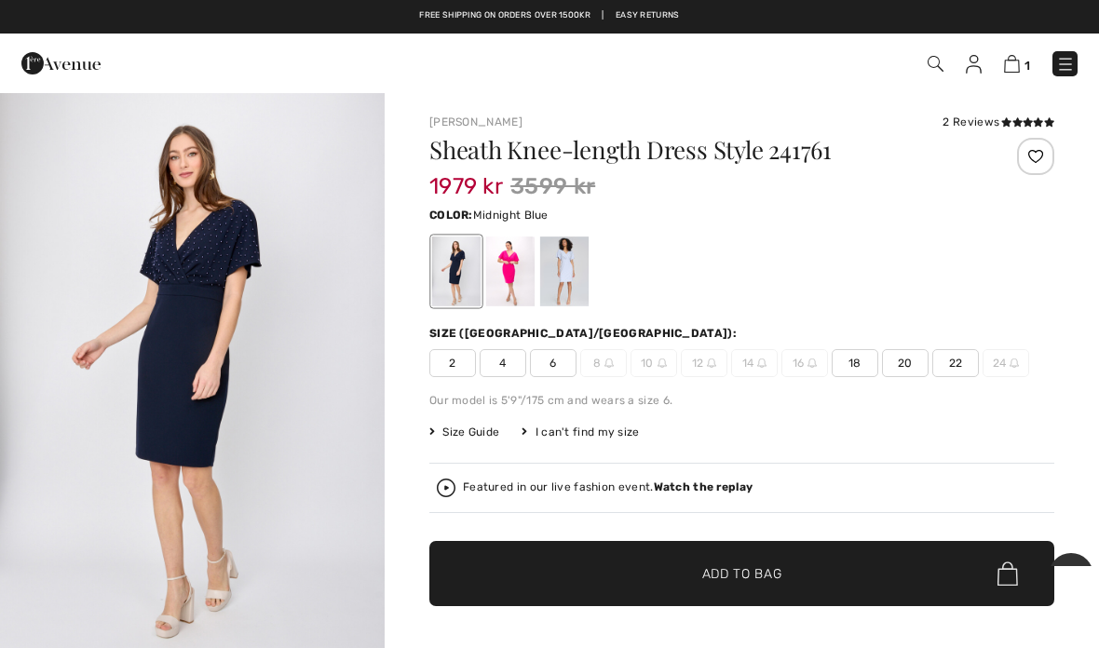
click at [215, 350] on img "1 / 5" at bounding box center [192, 380] width 385 height 578
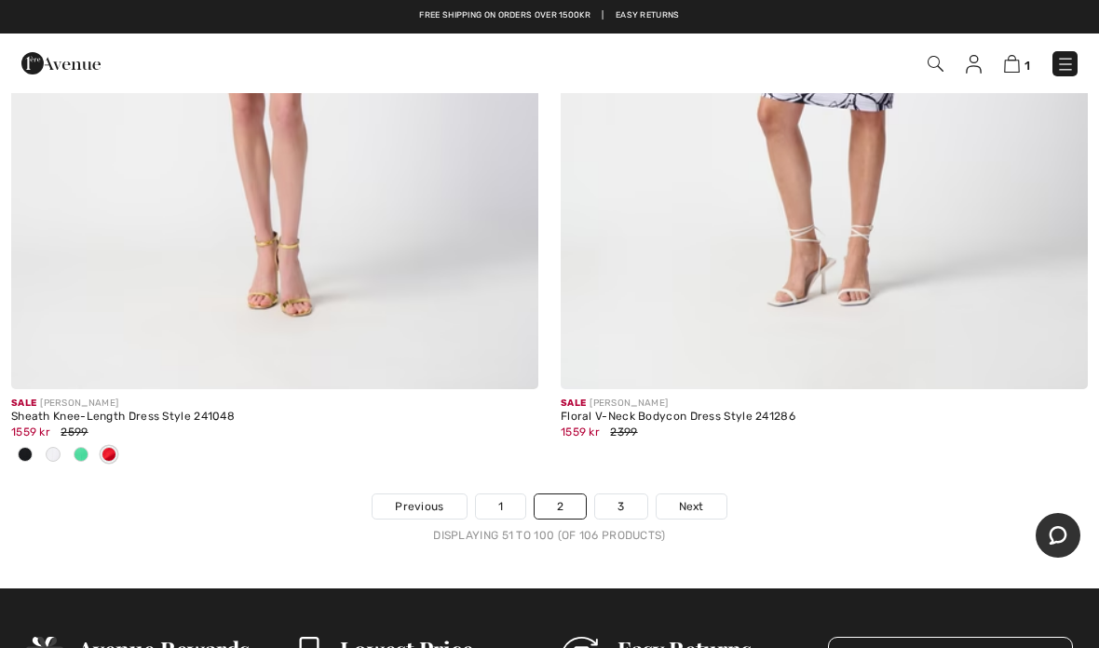
scroll to position [22704, 0]
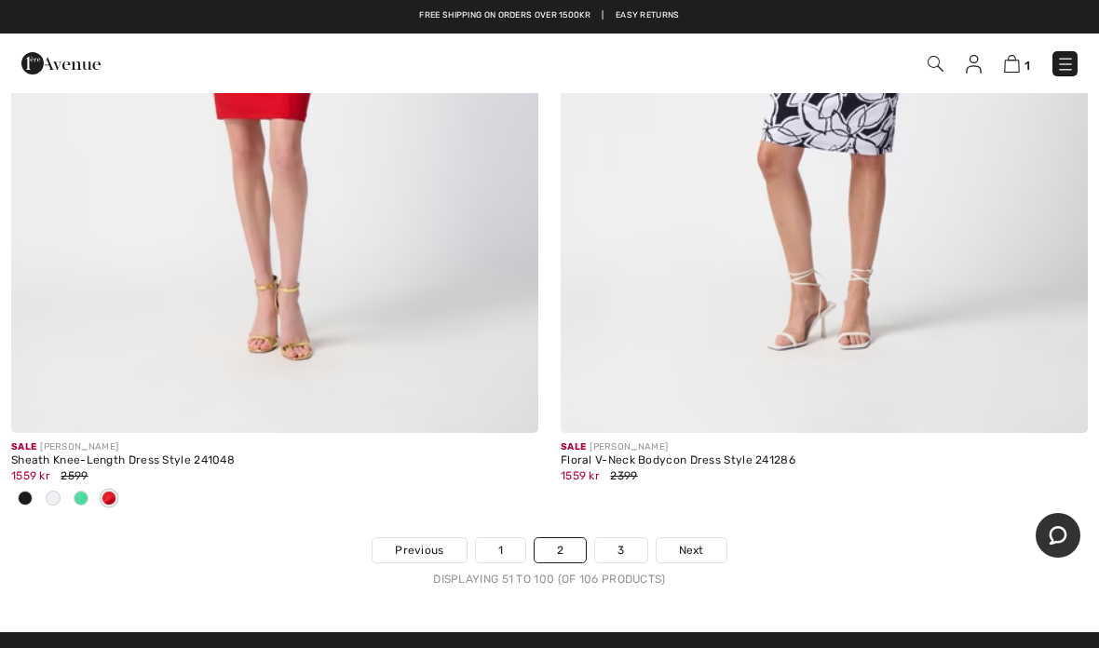
click at [620, 538] on link "3" at bounding box center [620, 550] width 51 height 24
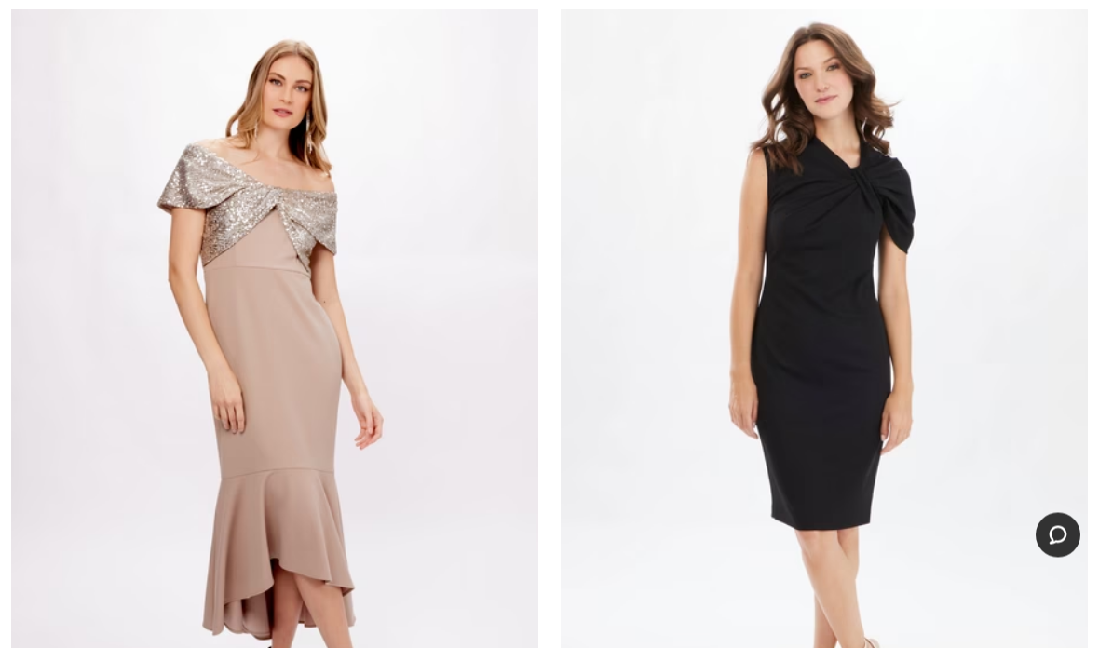
scroll to position [2004, 0]
click at [836, 414] on img at bounding box center [824, 384] width 527 height 791
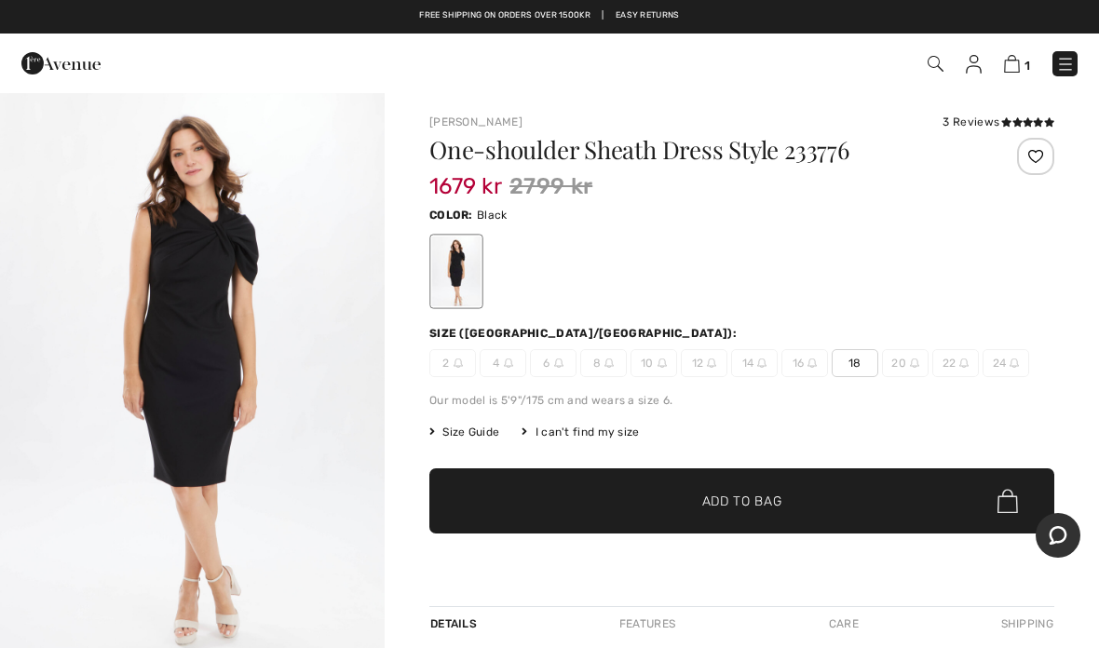
click at [284, 437] on img "1 / 5" at bounding box center [192, 380] width 385 height 578
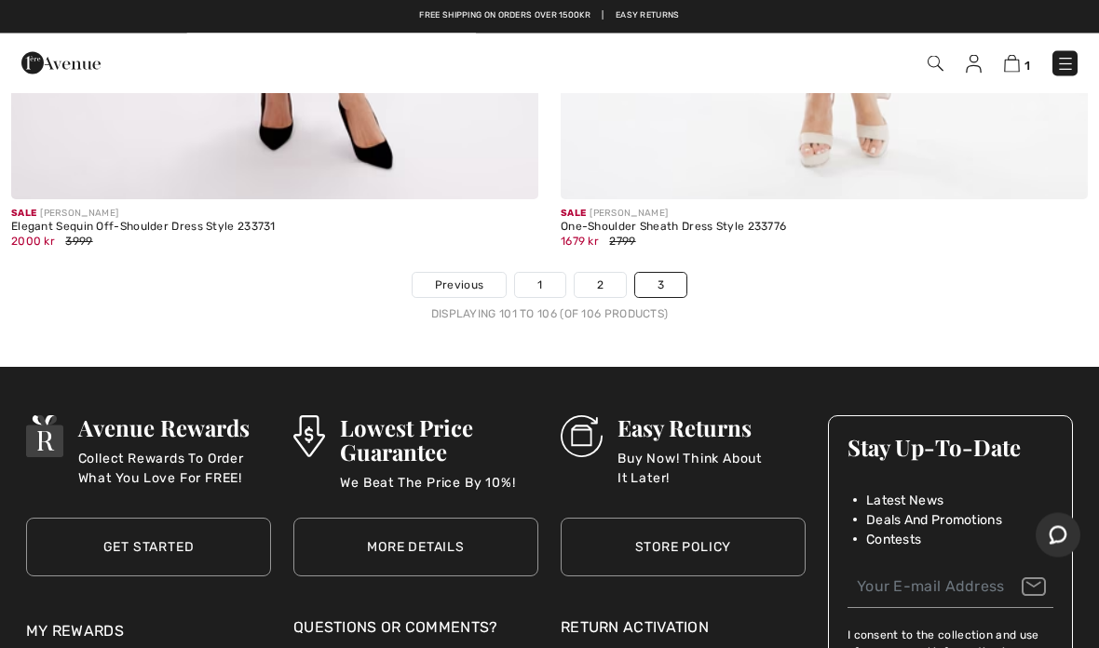
scroll to position [2584, 0]
click at [528, 285] on link "1" at bounding box center [539, 285] width 49 height 24
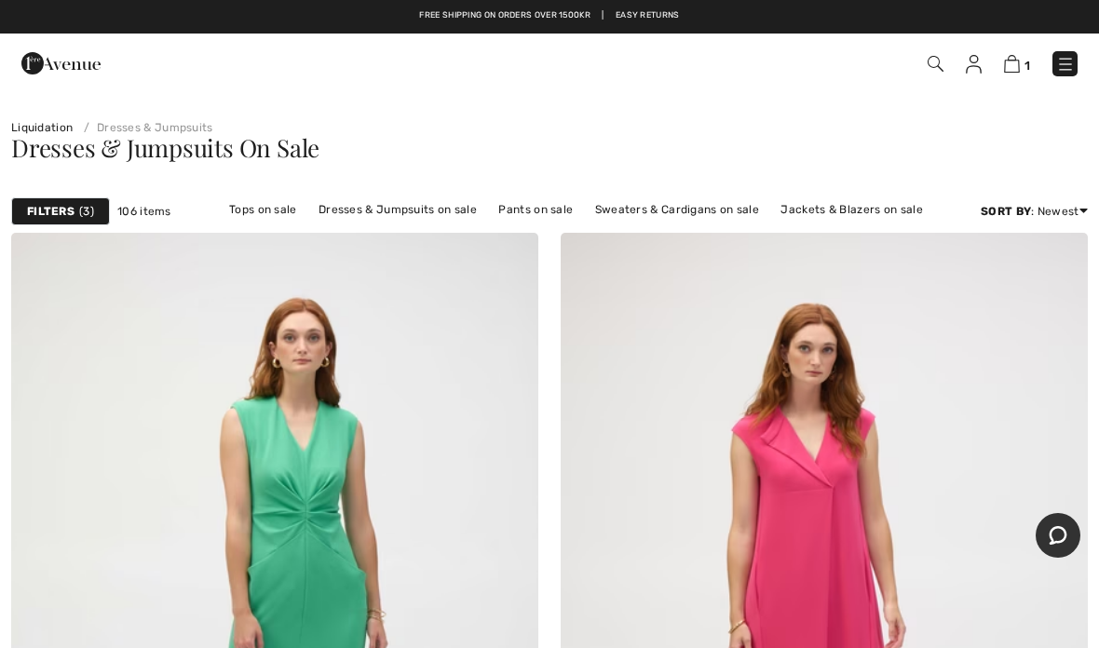
click at [63, 217] on strong "Filters" at bounding box center [51, 211] width 48 height 17
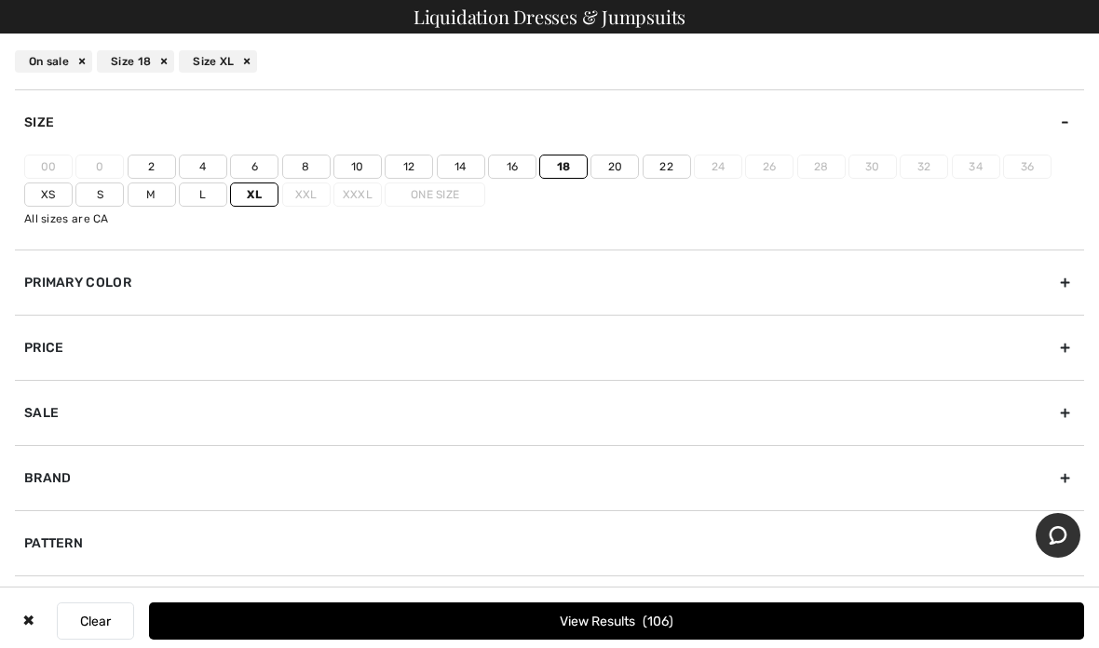
click at [71, 470] on div "Brand" at bounding box center [549, 477] width 1069 height 65
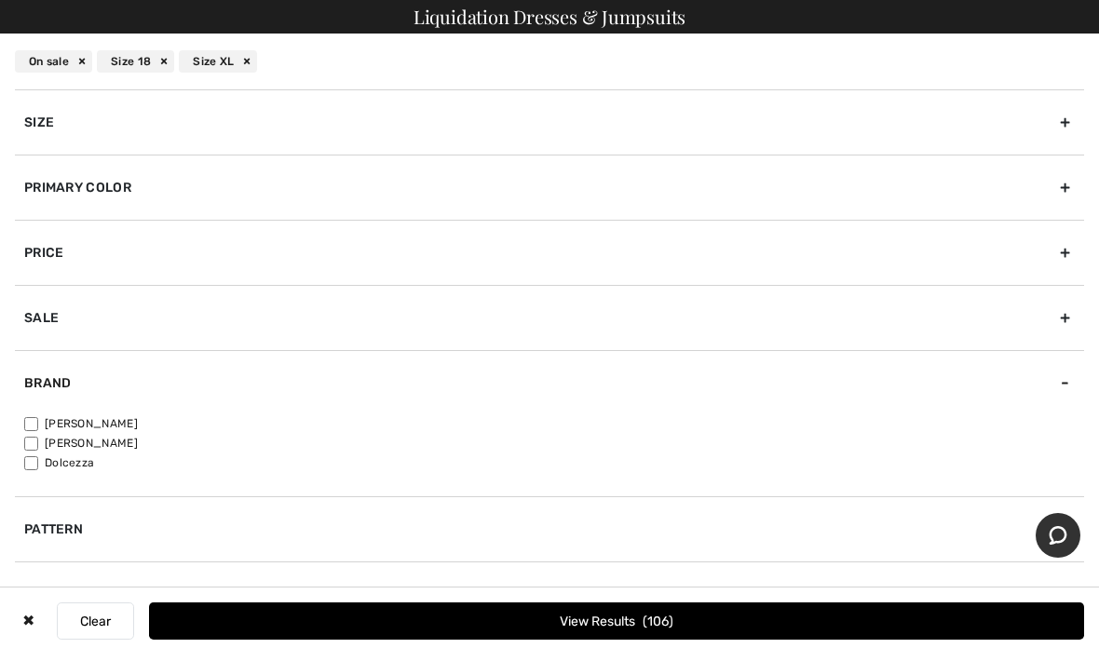
click at [114, 419] on label "[PERSON_NAME]" at bounding box center [554, 423] width 1060 height 17
click at [38, 419] on input"] "[PERSON_NAME]" at bounding box center [31, 424] width 14 height 14
checkbox input"] "true"
click at [714, 634] on button "View Results 94" at bounding box center [616, 621] width 935 height 37
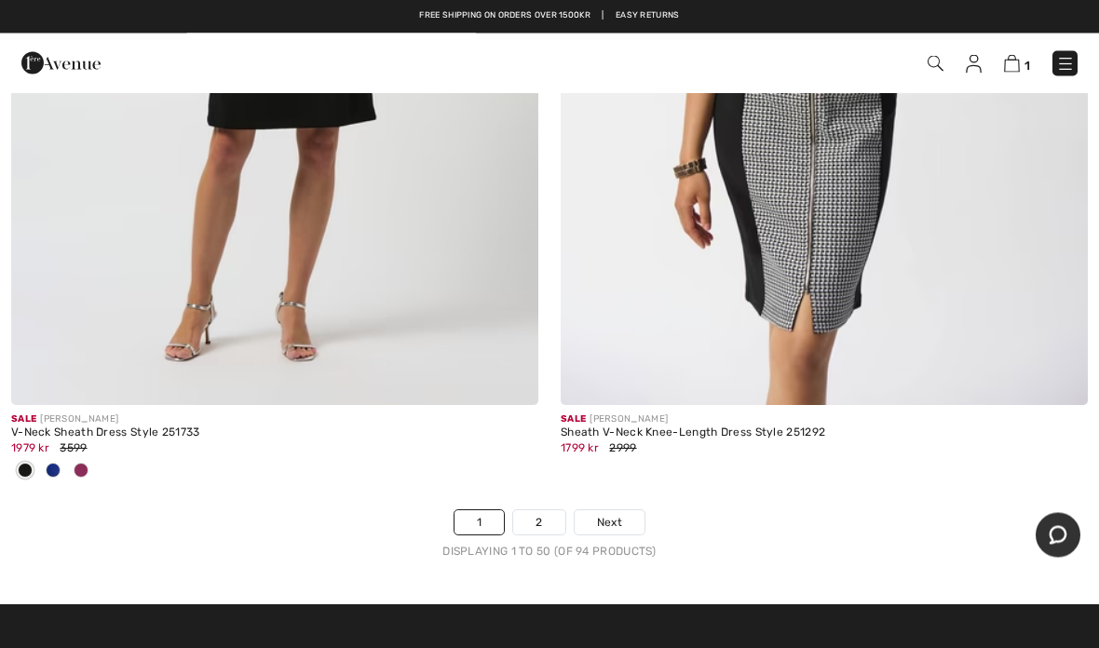
scroll to position [22596, 0]
click at [538, 513] on link "2" at bounding box center [538, 523] width 51 height 24
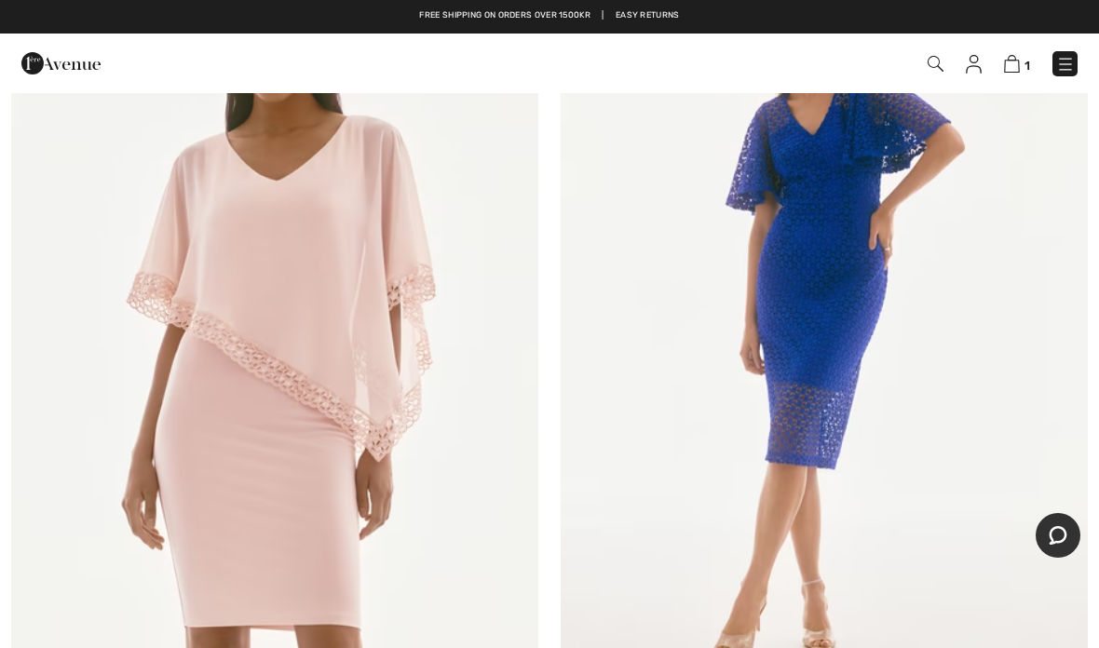
scroll to position [2104, 0]
click at [859, 397] on img at bounding box center [824, 333] width 527 height 791
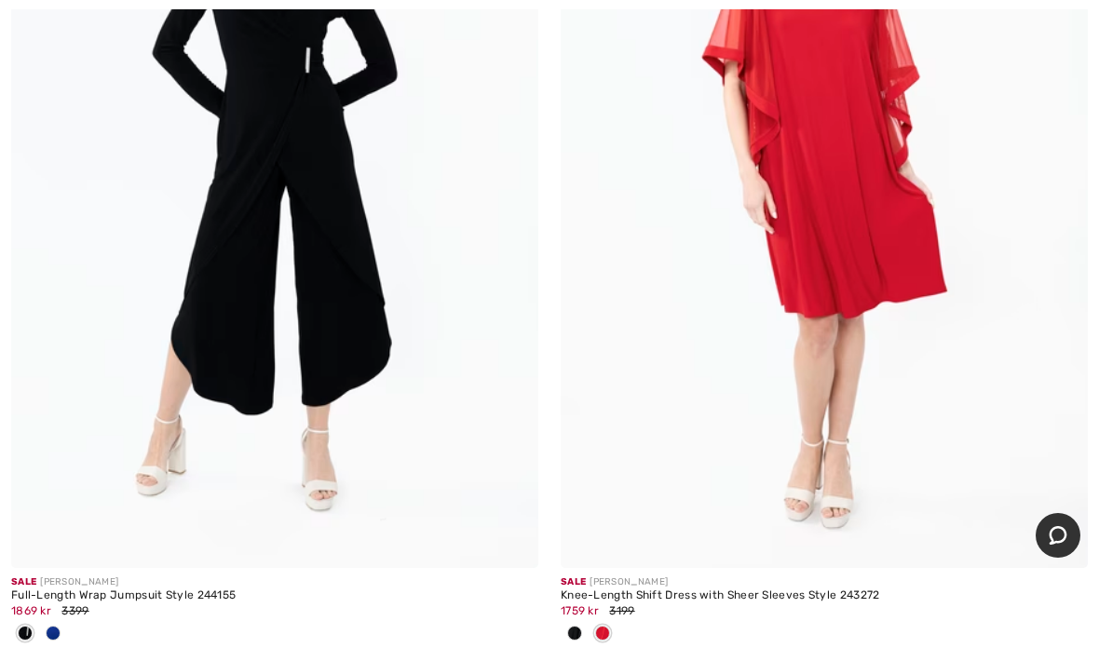
scroll to position [8702, 0]
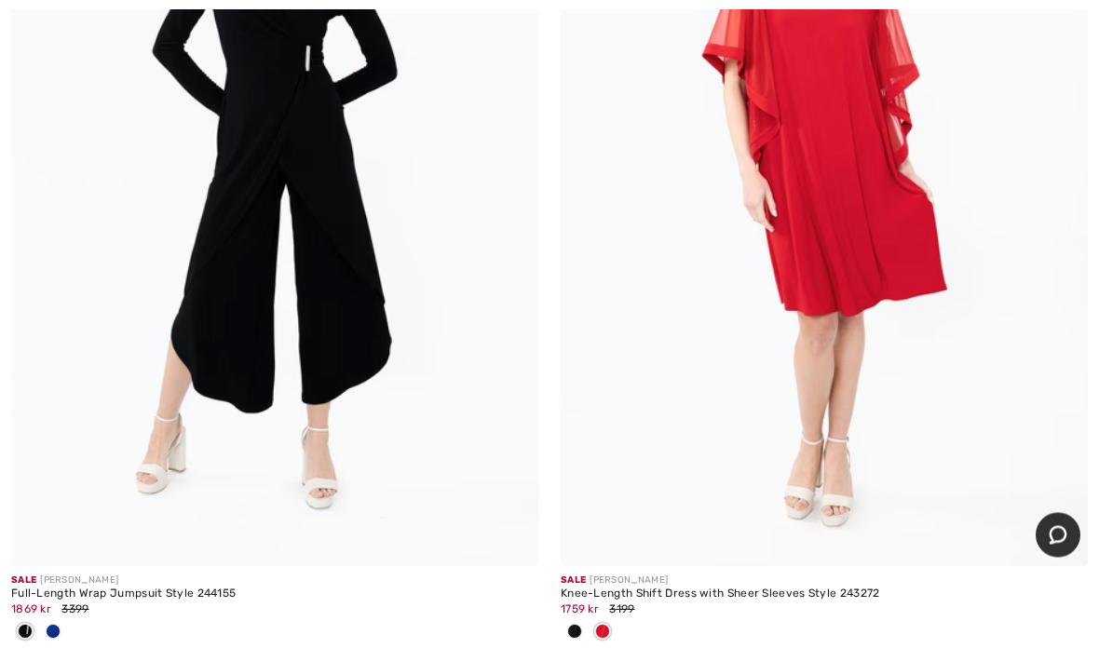
click at [865, 408] on img at bounding box center [824, 171] width 527 height 791
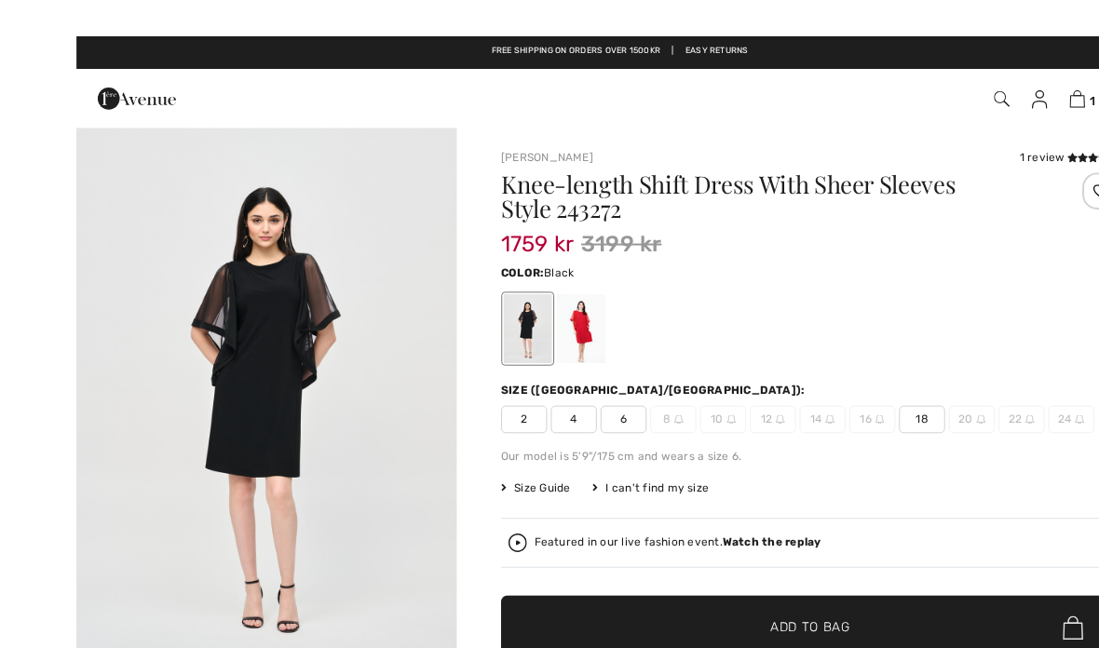
scroll to position [1, 0]
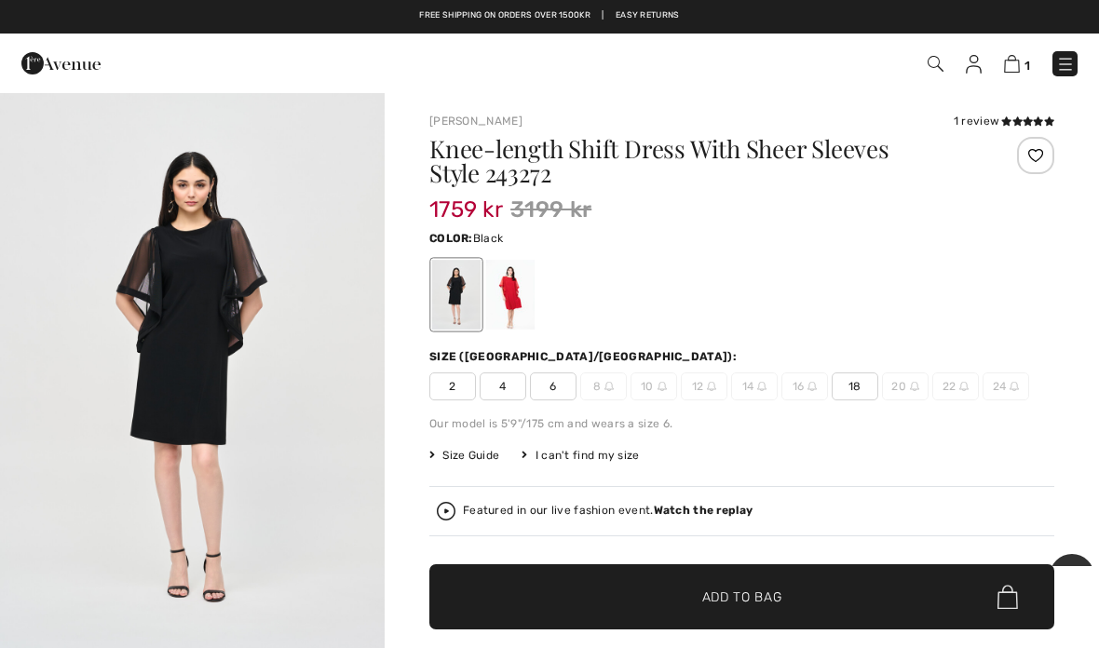
click at [502, 302] on div at bounding box center [510, 295] width 48 height 70
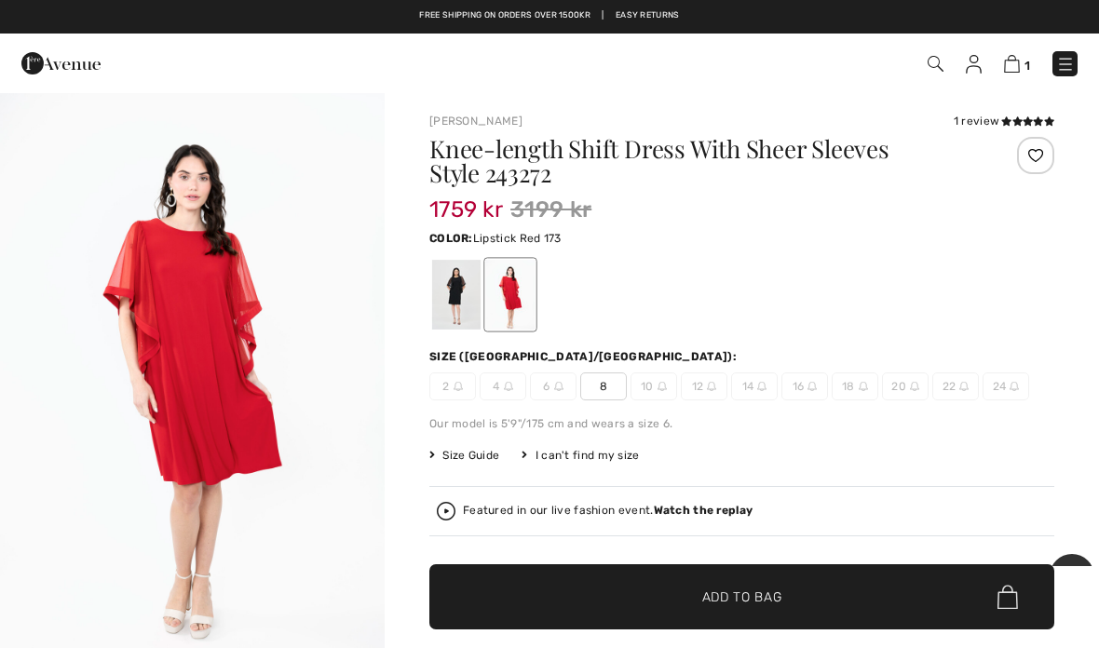
click at [263, 368] on img "1 / 4" at bounding box center [192, 379] width 385 height 578
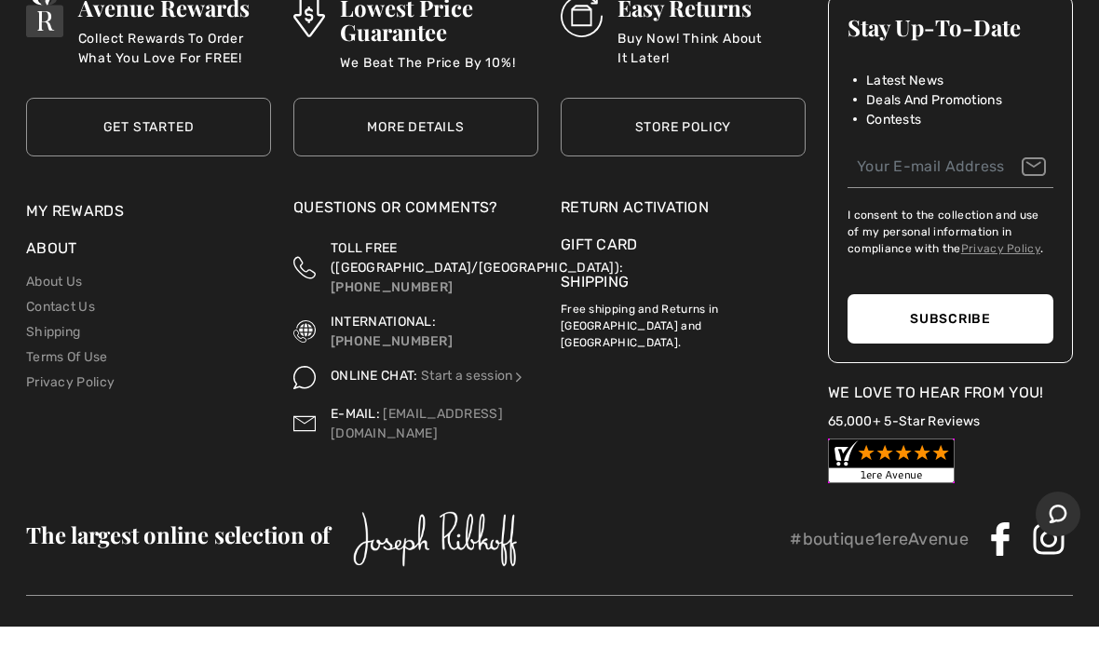
scroll to position [20647, 0]
